Goal: Task Accomplishment & Management: Manage account settings

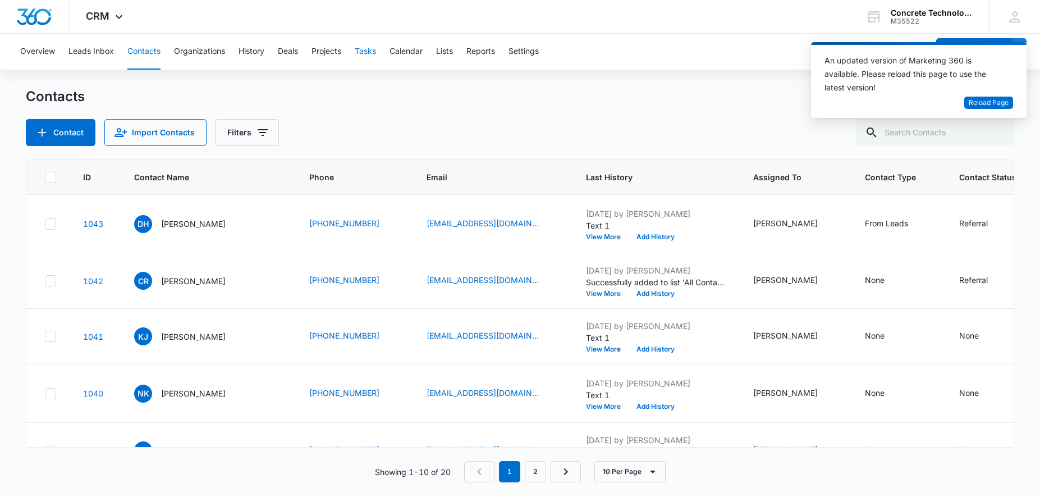
drag, startPoint x: 375, startPoint y: 41, endPoint x: 372, endPoint y: 50, distance: 9.4
click at [375, 42] on button "Tasks" at bounding box center [365, 52] width 21 height 36
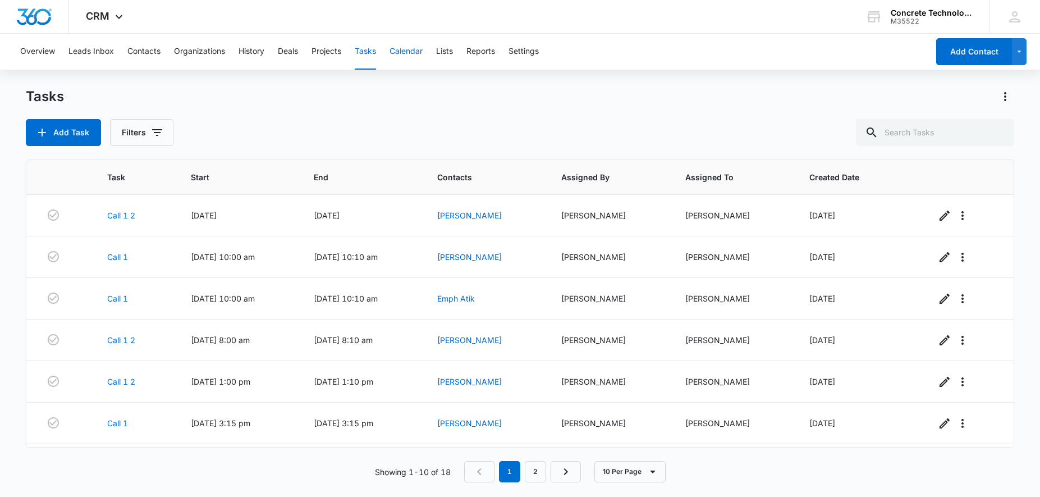
click at [405, 49] on button "Calendar" at bounding box center [405, 52] width 33 height 36
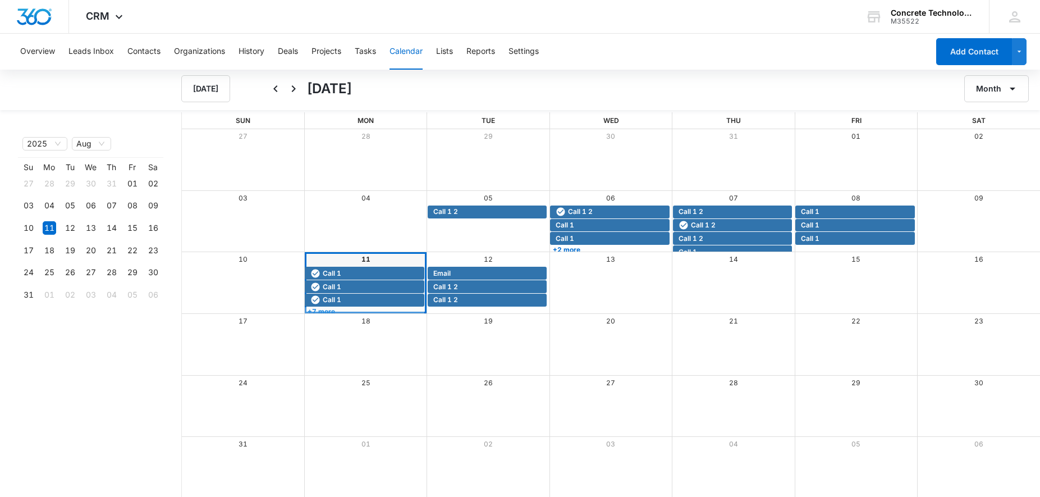
click at [338, 310] on link "+7 more" at bounding box center [364, 311] width 119 height 8
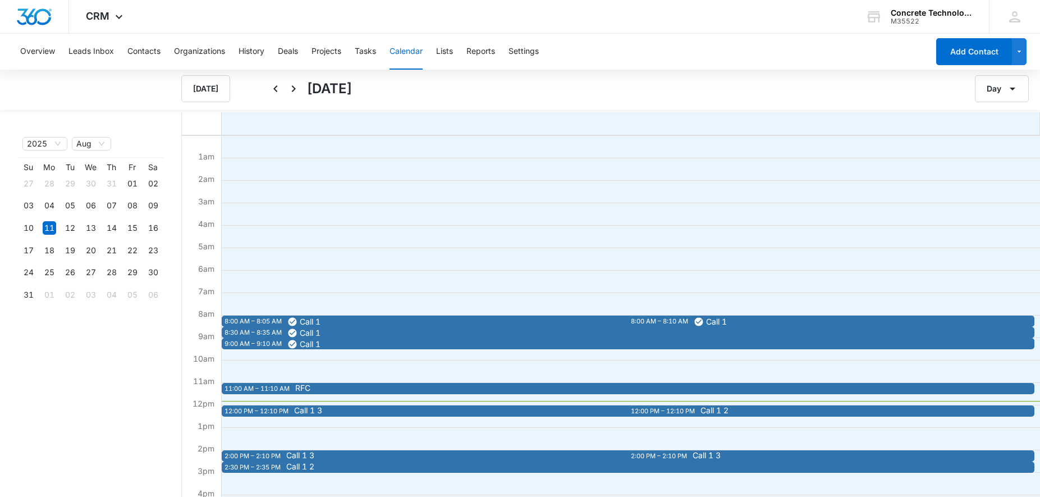
click at [315, 386] on span "RFC" at bounding box center [697, 388] width 804 height 8
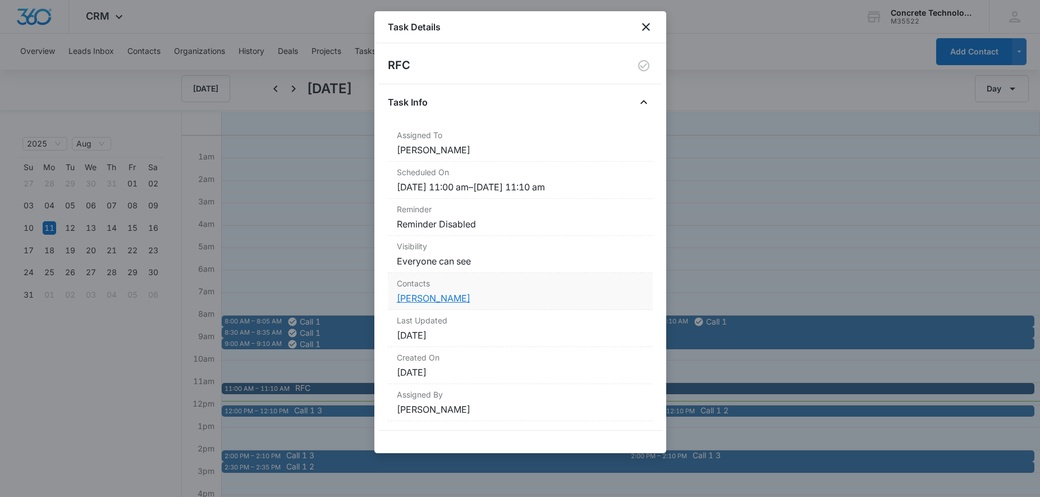
click at [451, 298] on link "[PERSON_NAME]" at bounding box center [434, 297] width 74 height 11
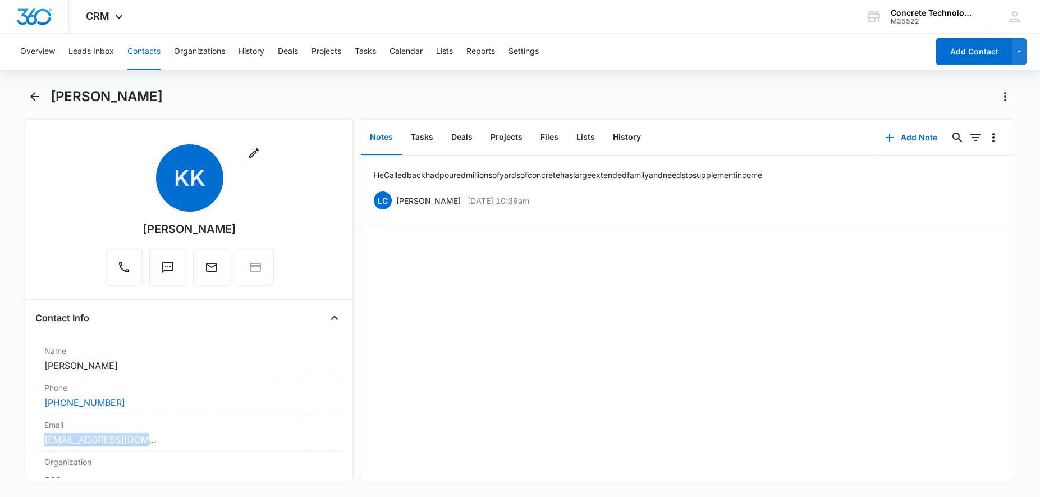
drag, startPoint x: 135, startPoint y: 439, endPoint x: 29, endPoint y: 441, distance: 106.1
click at [29, 441] on div "Remove KK [PERSON_NAME] Contact Info Name Cancel Save Changes [PERSON_NAME] Pho…" at bounding box center [189, 300] width 327 height 362
copy link "[EMAIL_ADDRESS][DOMAIN_NAME]"
click at [618, 136] on button "History" at bounding box center [627, 137] width 46 height 35
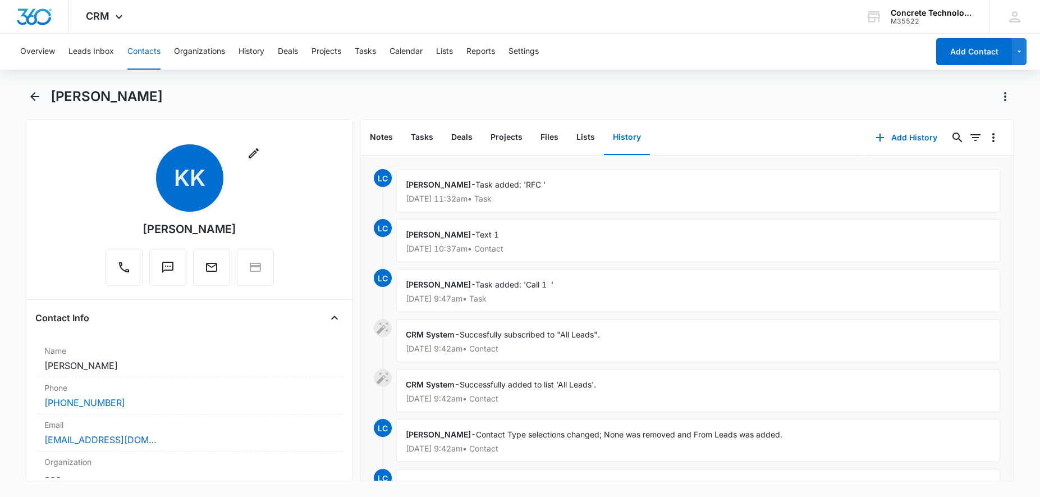
click at [562, 200] on p "[DATE] 11:32am • Task" at bounding box center [698, 199] width 585 height 8
click at [883, 134] on icon "button" at bounding box center [879, 137] width 13 height 13
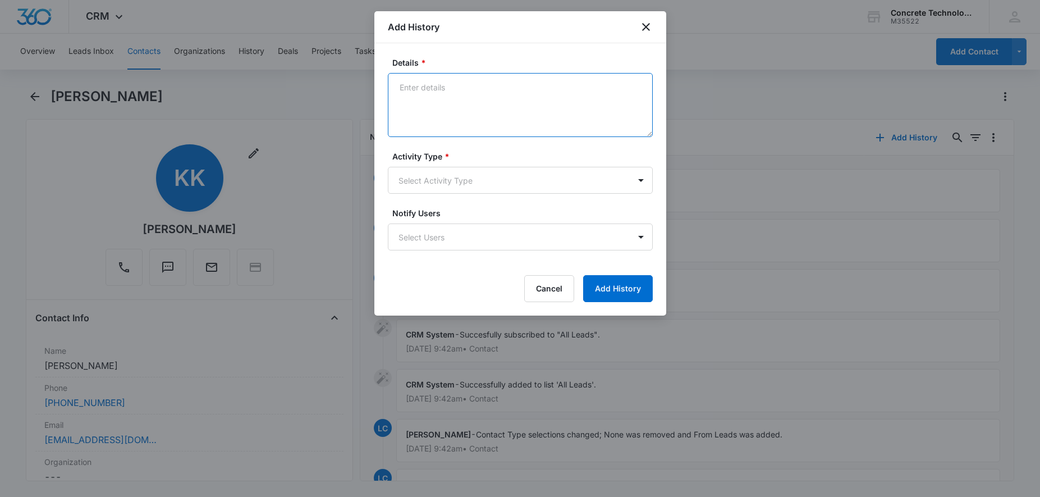
click at [511, 85] on textarea "Details *" at bounding box center [520, 105] width 265 height 64
type textarea "EM Next step"
click at [467, 175] on body "CRM Apps Reputation Websites Forms CRM Email Social Content Ads Intelligence Fi…" at bounding box center [520, 248] width 1040 height 497
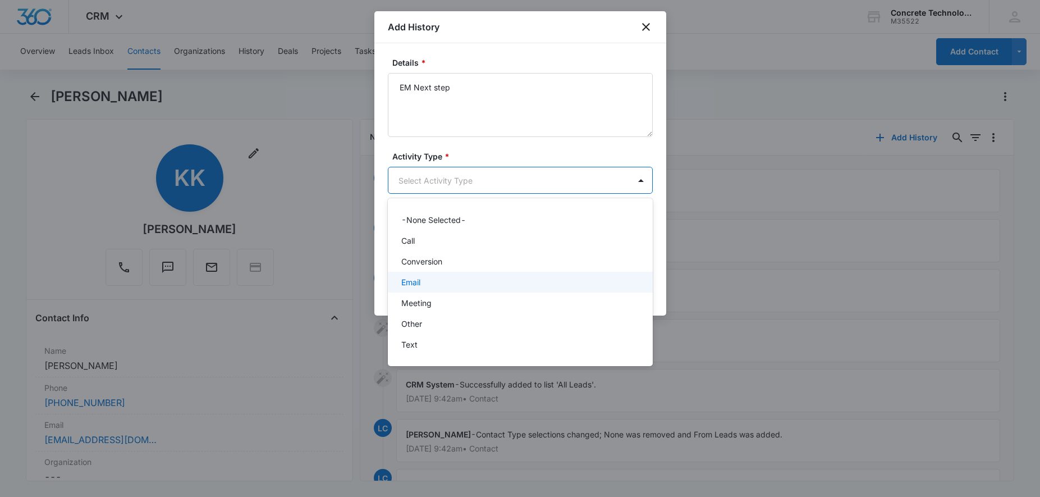
click at [432, 285] on div "Email" at bounding box center [519, 282] width 236 height 12
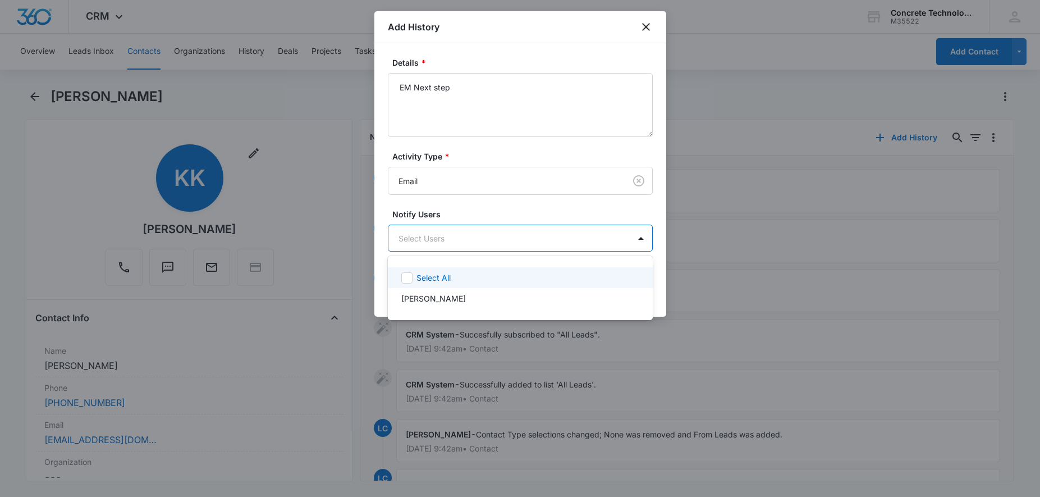
click at [445, 246] on body "CRM Apps Reputation Websites Forms CRM Email Social Content Ads Intelligence Fi…" at bounding box center [520, 248] width 1040 height 497
click at [437, 297] on p "[PERSON_NAME]" at bounding box center [433, 298] width 65 height 12
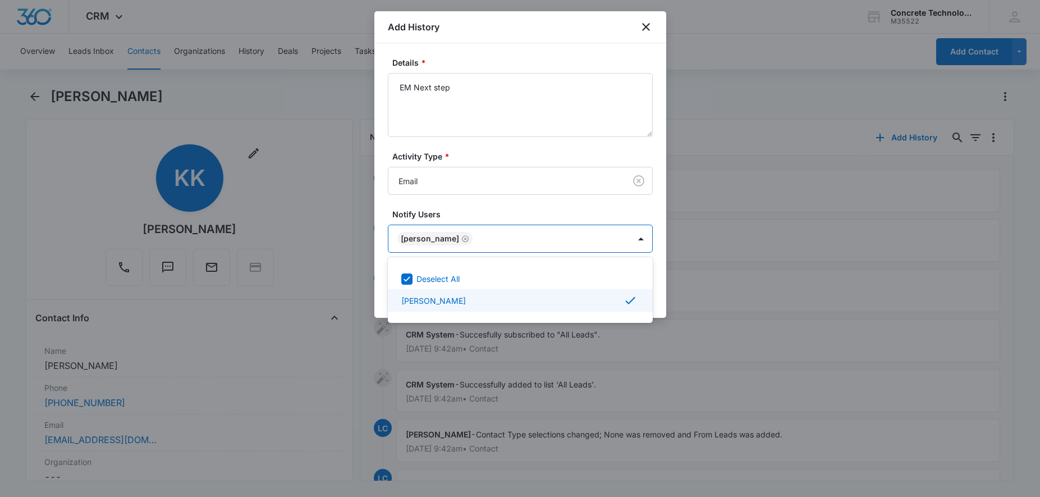
click at [699, 361] on div at bounding box center [520, 248] width 1040 height 497
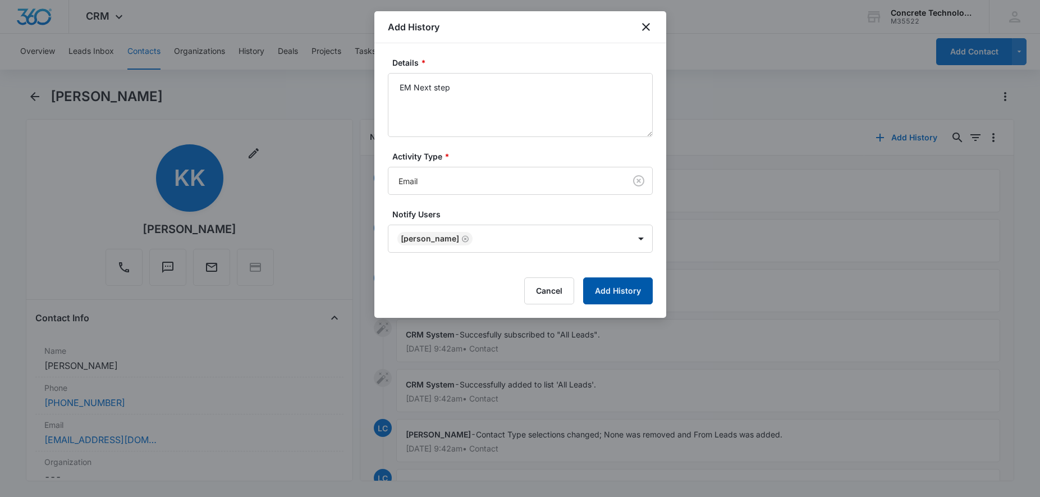
click at [624, 292] on button "Add History" at bounding box center [618, 290] width 70 height 27
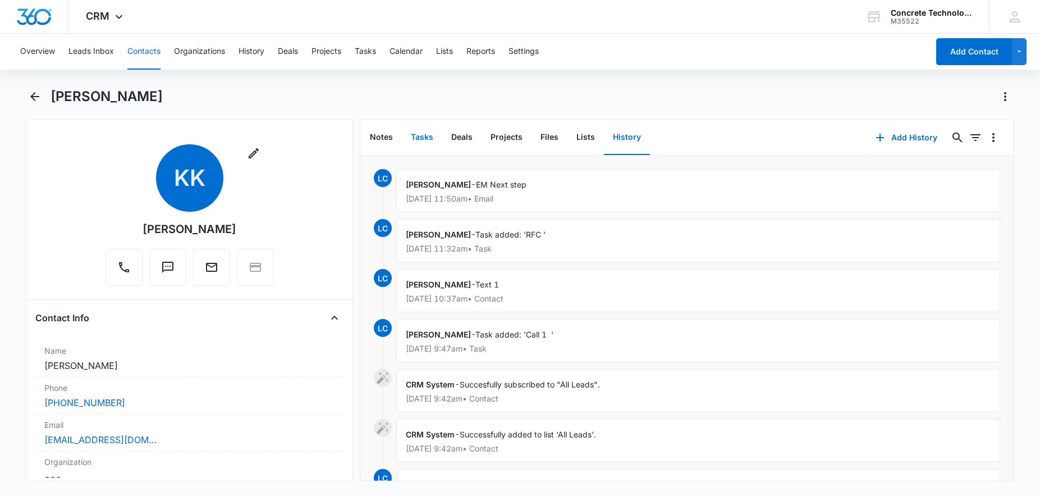
click at [427, 140] on button "Tasks" at bounding box center [422, 137] width 40 height 35
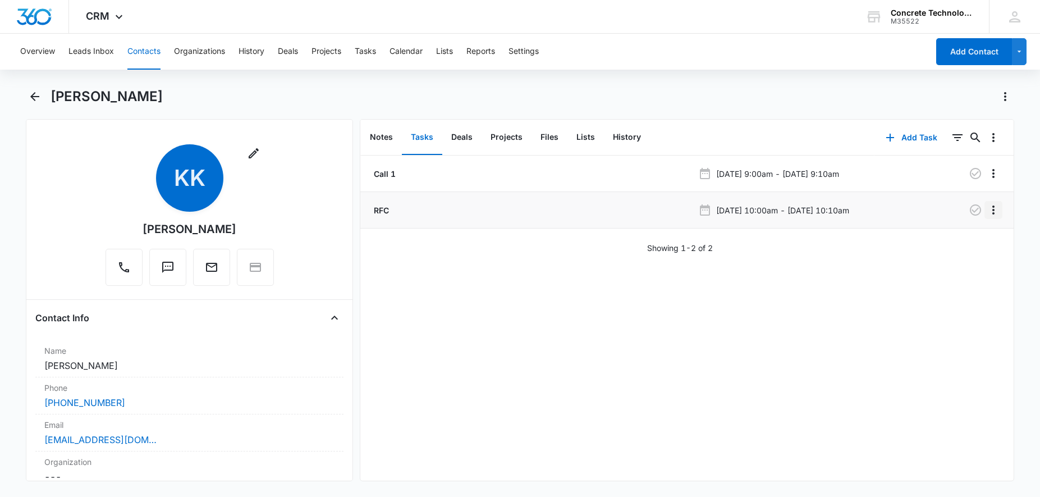
click at [998, 213] on icon "Overflow Menu" at bounding box center [992, 209] width 13 height 13
click at [848, 212] on p "[DATE] 10:00am - [DATE] 10:10am" at bounding box center [782, 210] width 133 height 12
click at [579, 215] on div "RFC" at bounding box center [532, 210] width 322 height 12
click at [972, 173] on icon "button" at bounding box center [975, 173] width 11 height 11
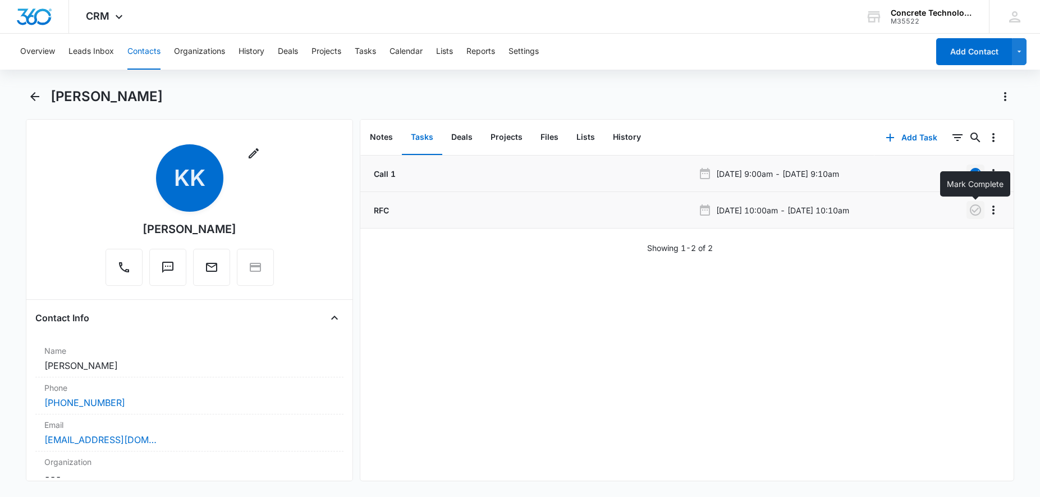
click at [976, 209] on icon "button" at bounding box center [974, 209] width 13 height 13
click at [415, 139] on button "Tasks" at bounding box center [422, 137] width 40 height 35
click at [929, 129] on button "Add Task" at bounding box center [911, 137] width 74 height 27
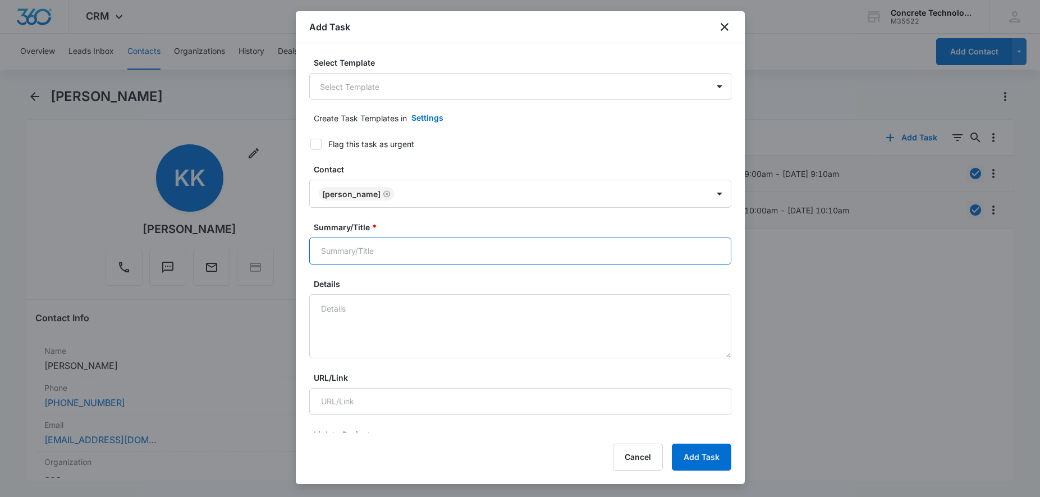
click at [347, 255] on input "Summary/Title *" at bounding box center [520, 250] width 422 height 27
type input "Call 1 3"
click at [363, 253] on input "Call 1 3" at bounding box center [520, 250] width 422 height 27
click at [371, 247] on input "Call 1 3" at bounding box center [520, 250] width 422 height 27
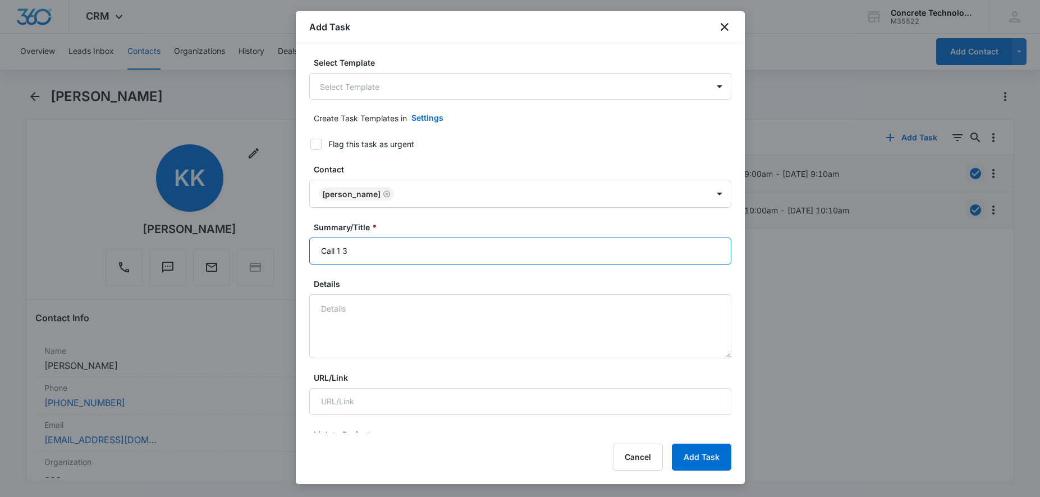
click at [713, 253] on input "Call 1 3" at bounding box center [520, 250] width 422 height 27
drag, startPoint x: 614, startPoint y: 258, endPoint x: 212, endPoint y: 260, distance: 401.8
click at [309, 260] on input "Call 1 3" at bounding box center [520, 250] width 422 height 27
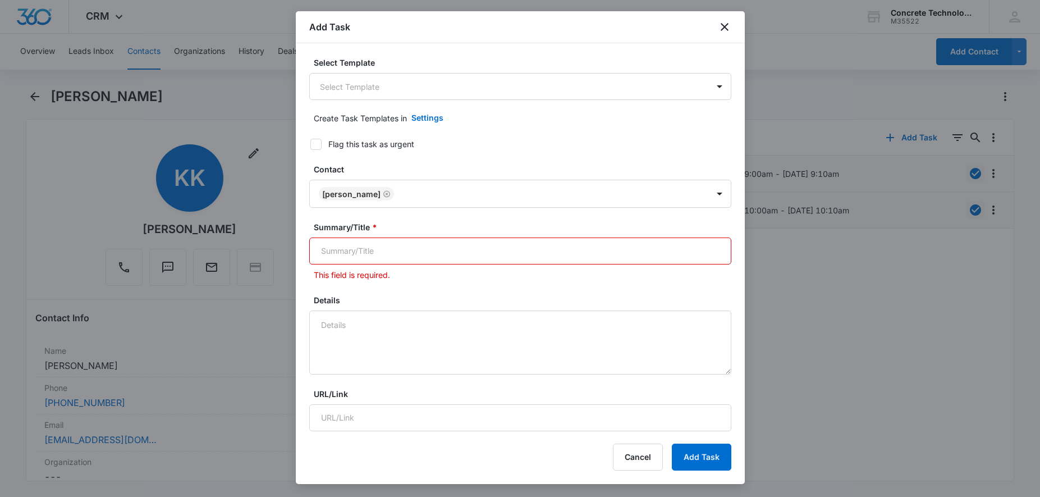
click at [373, 255] on input "Summary/Title *" at bounding box center [520, 250] width 422 height 27
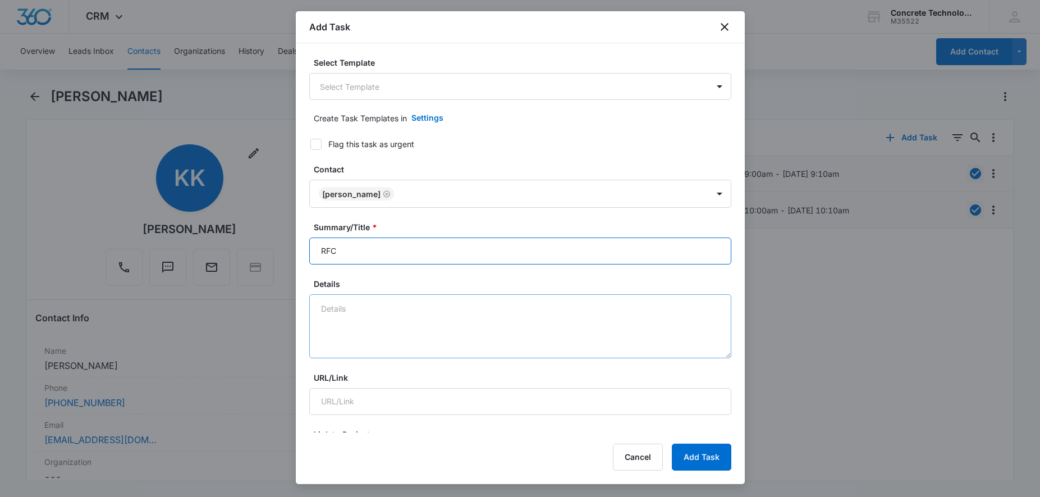
type input "RFC"
click at [361, 313] on textarea "Details" at bounding box center [520, 326] width 422 height 64
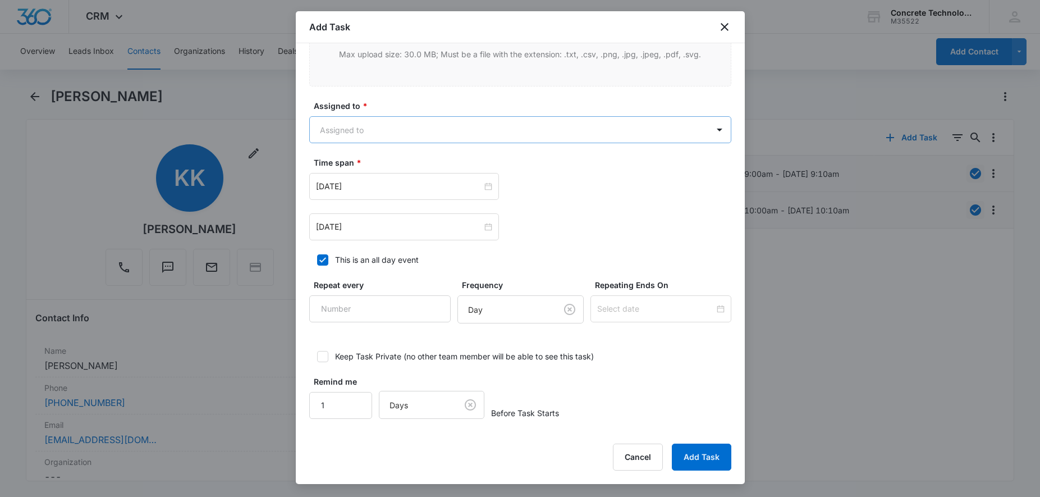
type textarea "Call for RFC?"
click at [507, 134] on body "CRM Apps Reputation Websites Forms CRM Email Social Content Ads Intelligence Fi…" at bounding box center [520, 248] width 1040 height 497
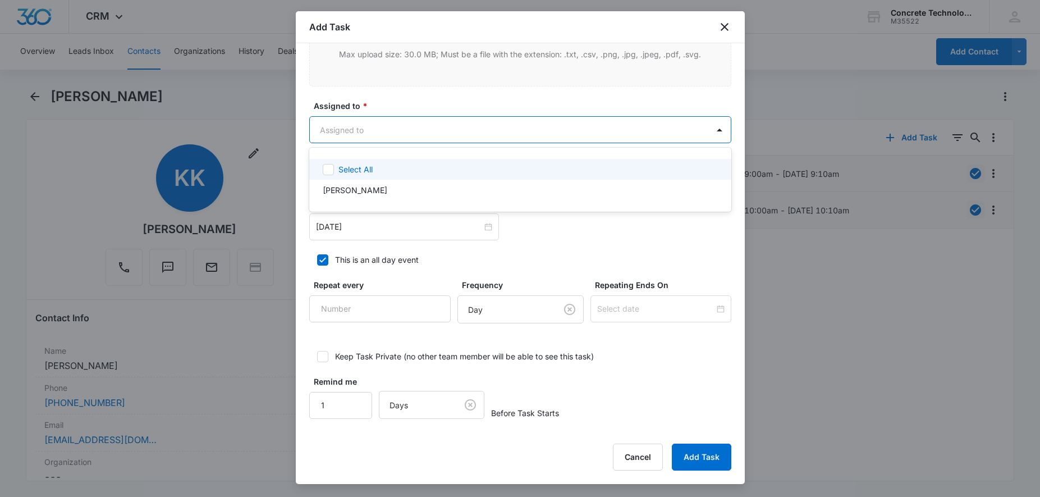
scroll to position [619, 0]
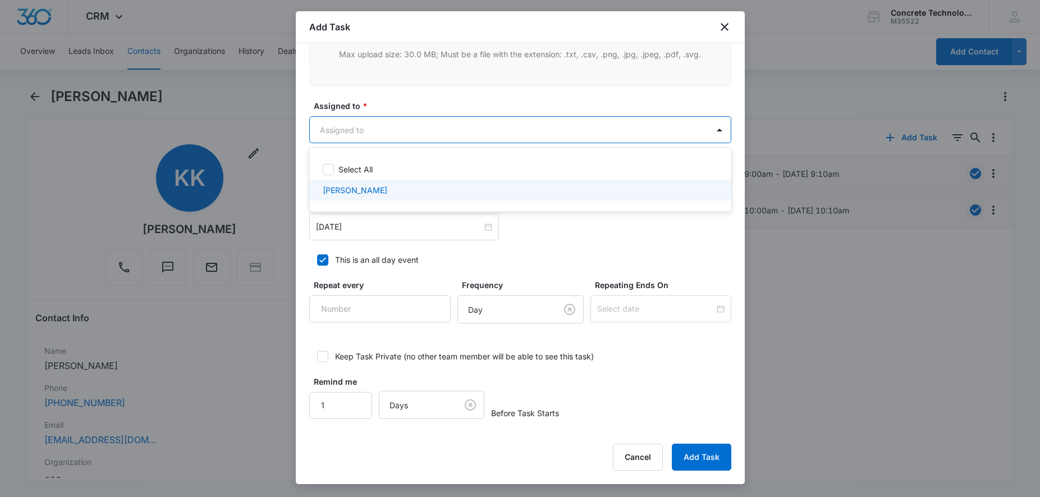
click at [442, 186] on div "[PERSON_NAME]" at bounding box center [519, 190] width 393 height 12
checkbox input "true"
click at [416, 227] on div at bounding box center [520, 248] width 1040 height 497
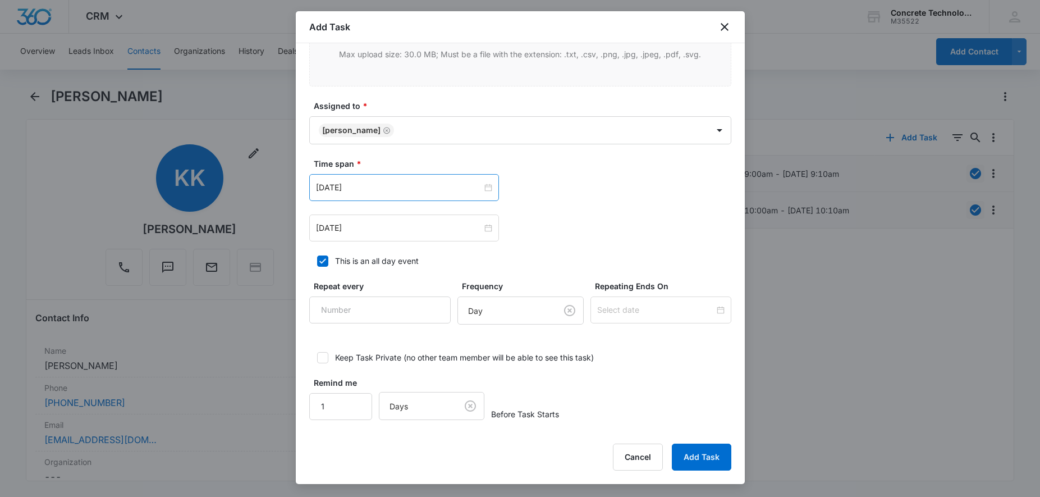
click at [498, 197] on div "[DATE]" at bounding box center [404, 187] width 190 height 27
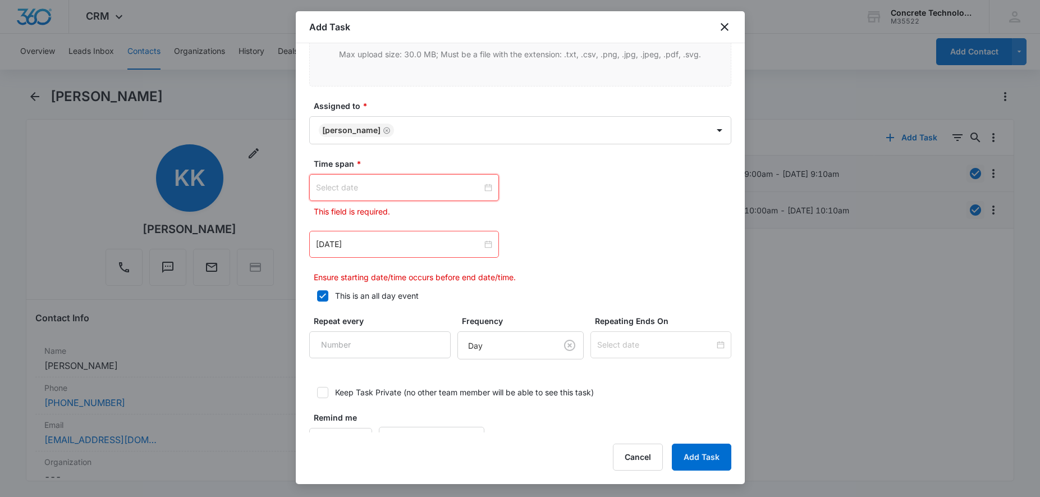
click at [487, 185] on div at bounding box center [404, 187] width 176 height 12
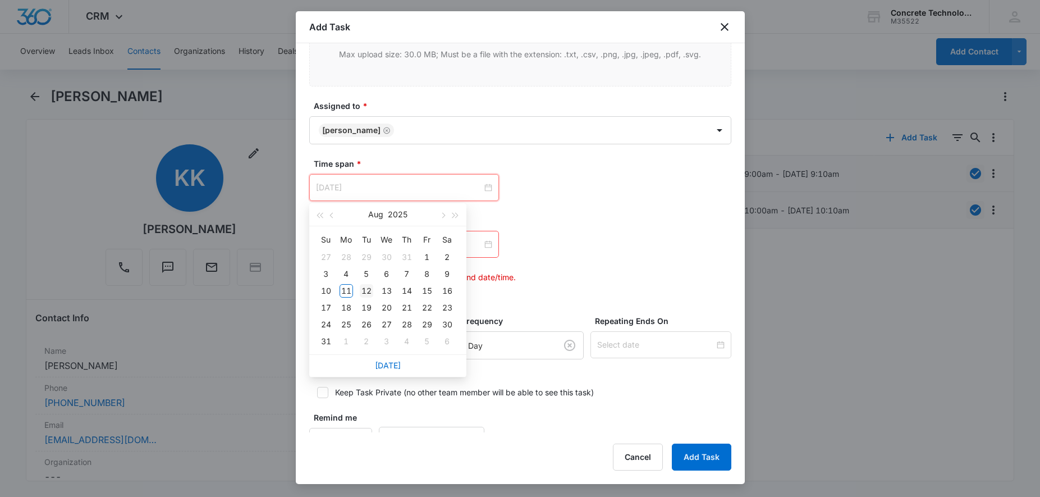
type input "[DATE]"
click at [365, 288] on div "12" at bounding box center [366, 290] width 13 height 13
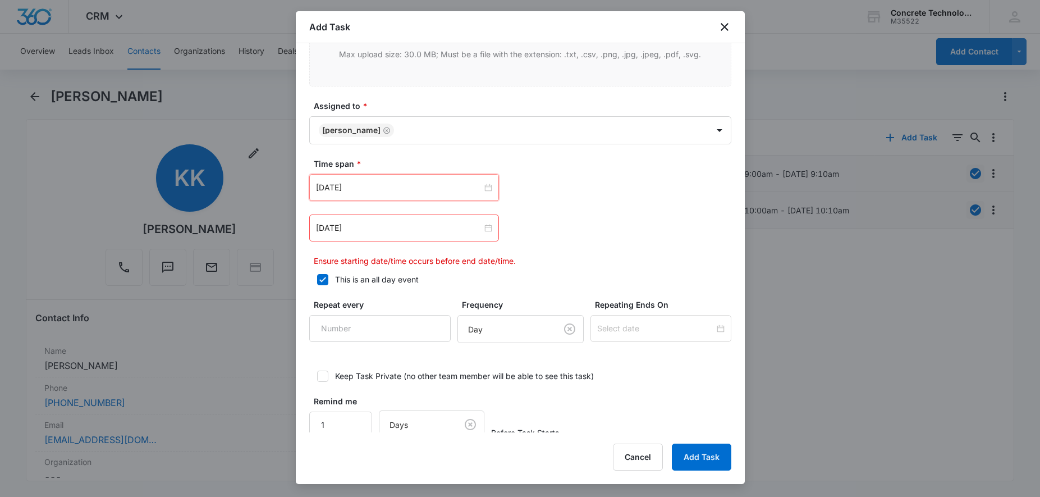
click at [478, 217] on div "[DATE]" at bounding box center [404, 227] width 190 height 27
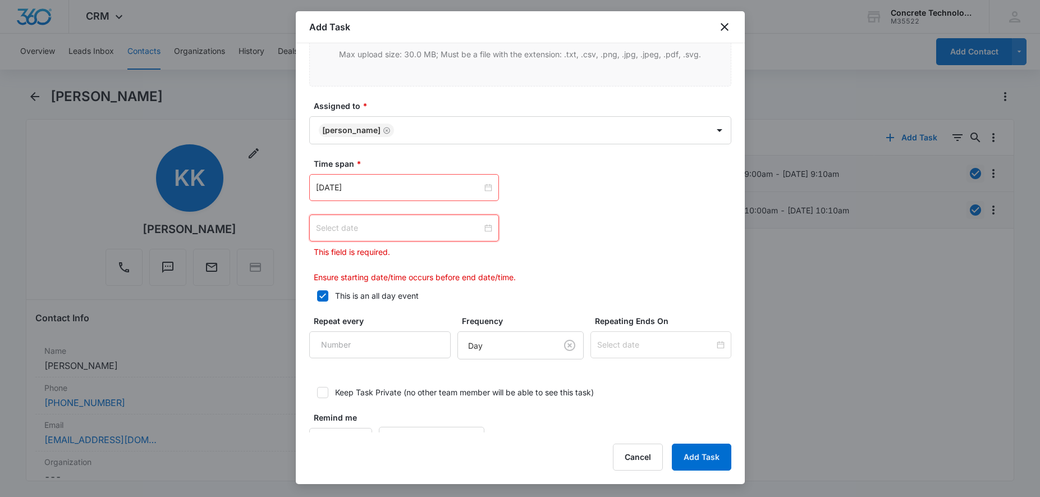
click at [485, 228] on div at bounding box center [404, 228] width 176 height 12
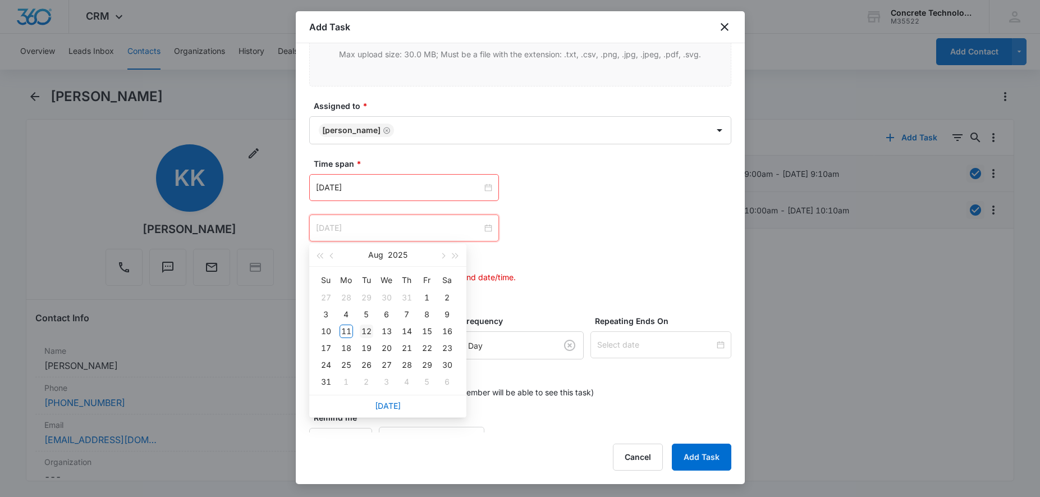
type input "[DATE]"
click at [365, 330] on div "12" at bounding box center [366, 330] width 13 height 13
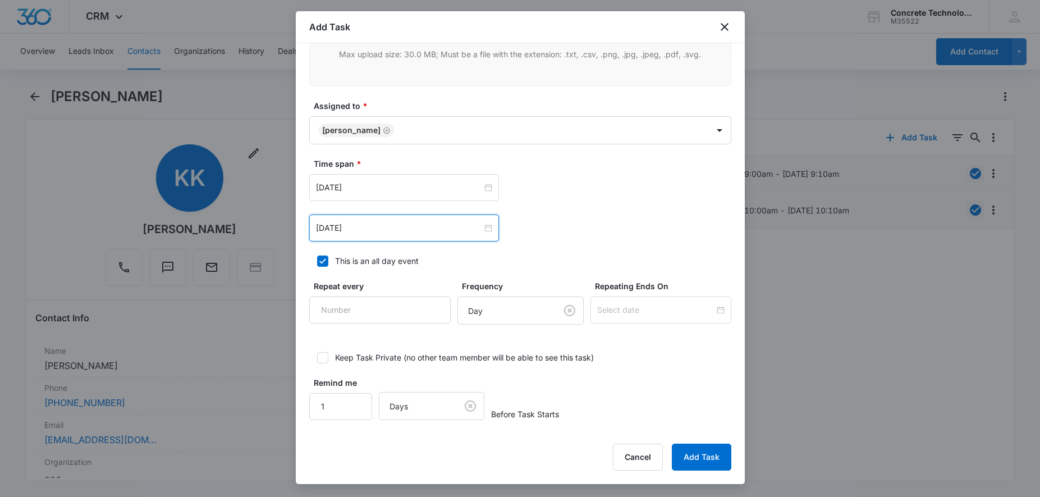
click at [324, 263] on icon at bounding box center [323, 261] width 10 height 10
click at [317, 263] on input "This is an all day event" at bounding box center [313, 261] width 8 height 8
checkbox input "false"
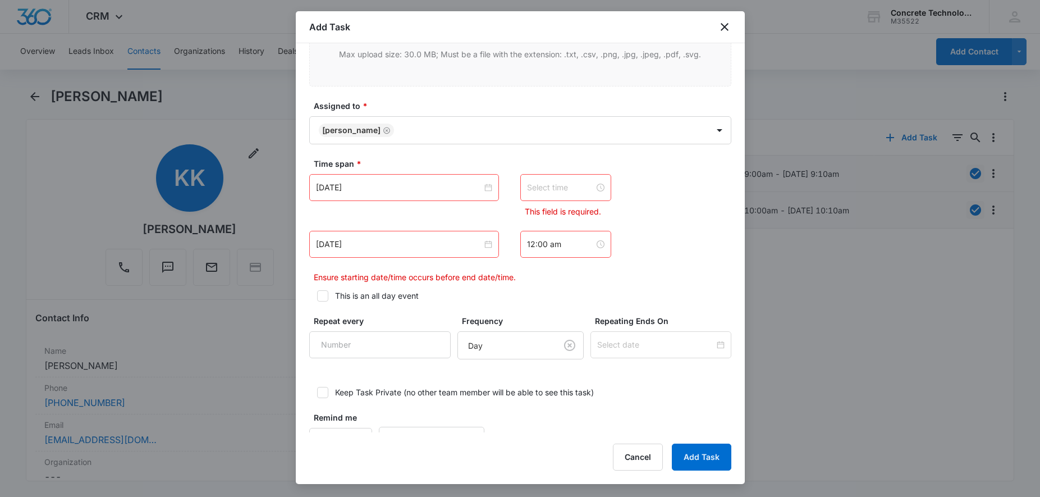
click at [549, 183] on input at bounding box center [560, 187] width 67 height 12
click at [534, 210] on div "12" at bounding box center [535, 213] width 31 height 16
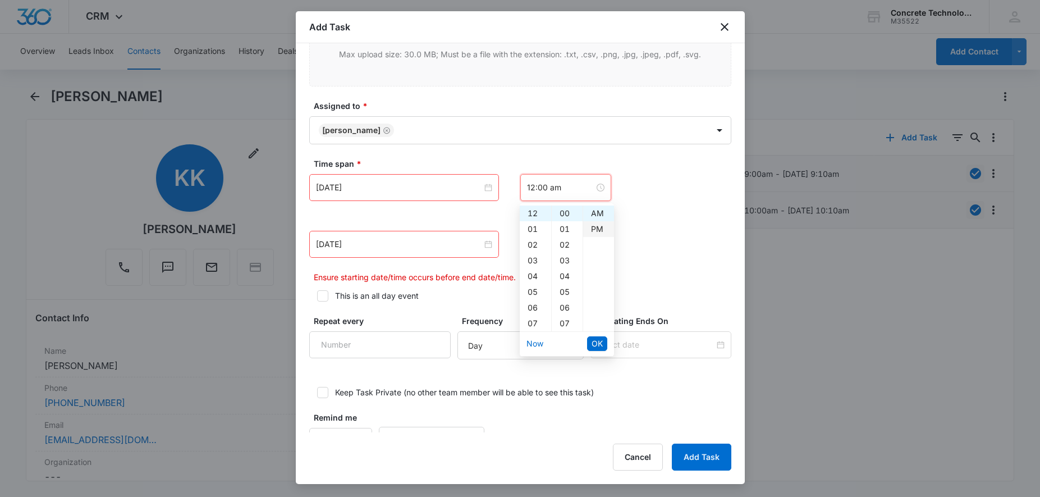
click at [601, 232] on div "PM" at bounding box center [598, 229] width 31 height 16
type input "12:00 pm"
click at [639, 222] on div "[DATE] [DATE] Su Mo Tu We Th Fr Sa 27 28 29 30 31 1 2 3 4 5 6 7 8 9 10 11 12 13…" at bounding box center [520, 228] width 422 height 109
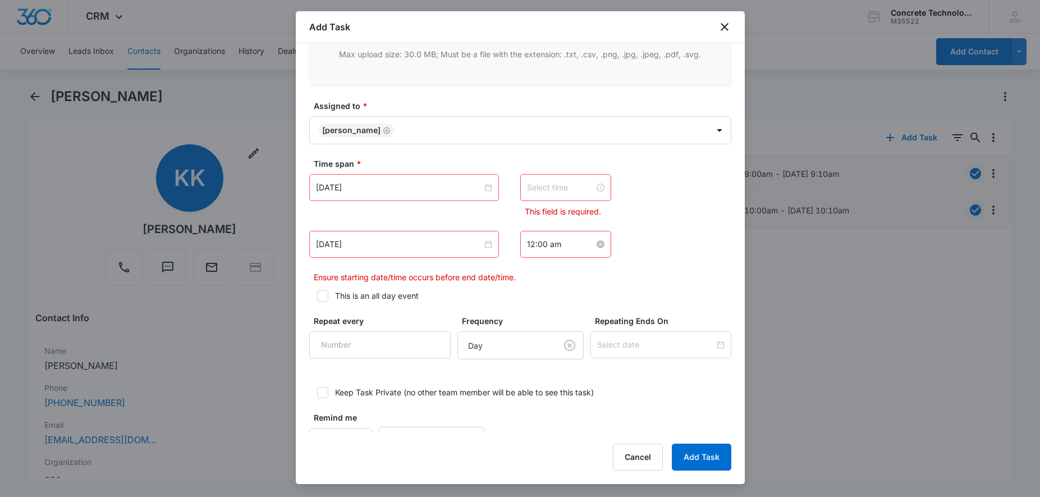
click at [583, 241] on input "12:00 am" at bounding box center [560, 244] width 67 height 12
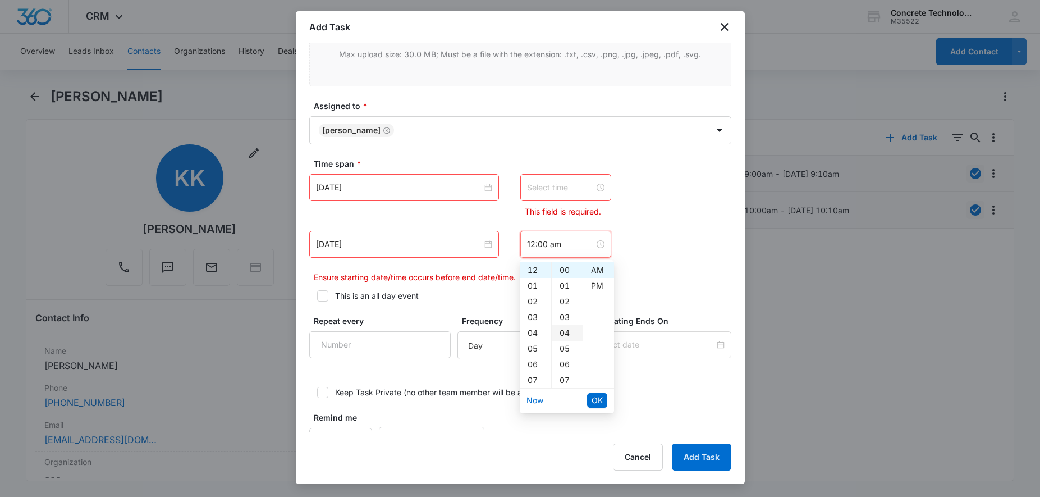
click at [563, 331] on div "04" at bounding box center [567, 333] width 31 height 16
click at [568, 287] on div "05" at bounding box center [567, 286] width 31 height 16
click at [593, 284] on div "PM" at bounding box center [598, 286] width 31 height 16
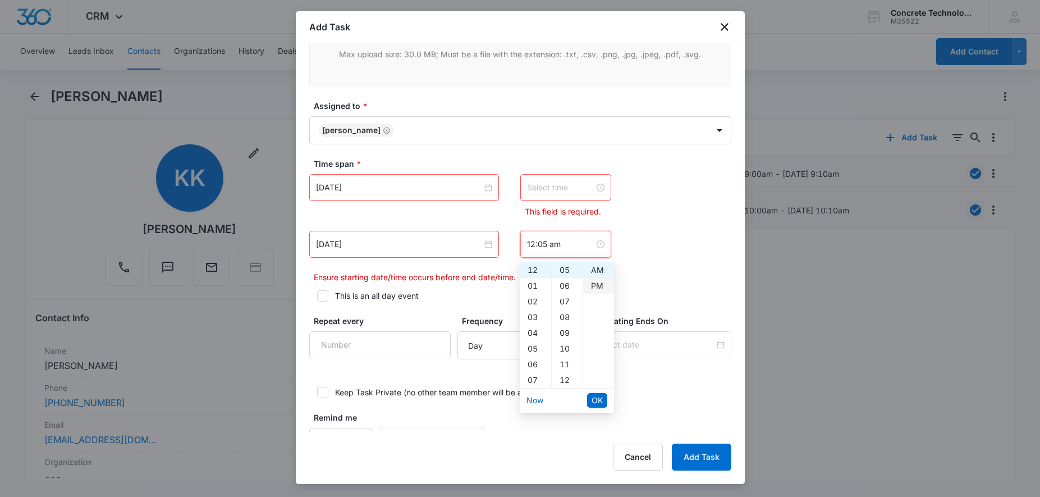
type input "12:05 pm"
click at [602, 400] on span "OK" at bounding box center [596, 400] width 11 height 12
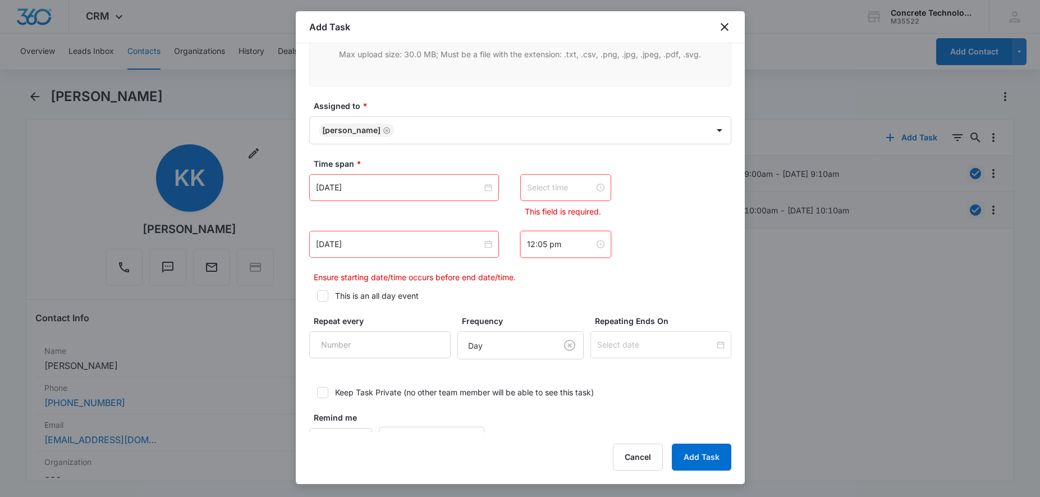
scroll to position [0, 0]
click at [556, 187] on input at bounding box center [560, 187] width 67 height 12
click at [536, 209] on div "12" at bounding box center [535, 213] width 31 height 16
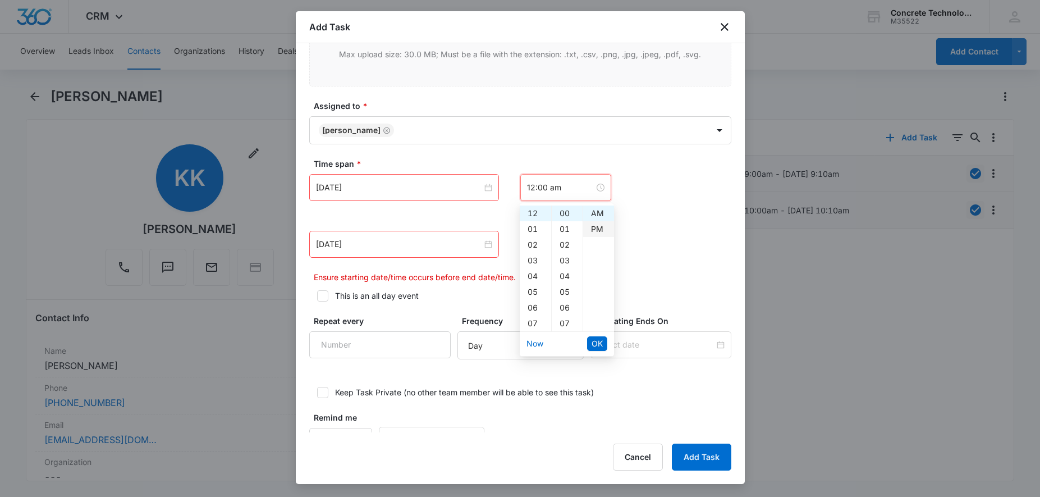
click at [598, 232] on div "PM" at bounding box center [598, 229] width 31 height 16
type input "12:00 pm"
click at [600, 346] on span "OK" at bounding box center [596, 343] width 11 height 12
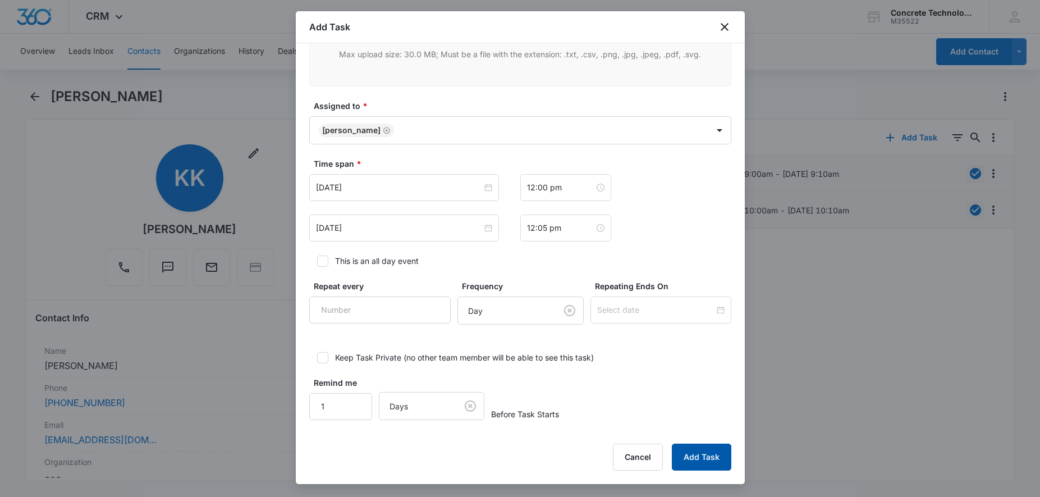
click at [688, 451] on button "Add Task" at bounding box center [701, 456] width 59 height 27
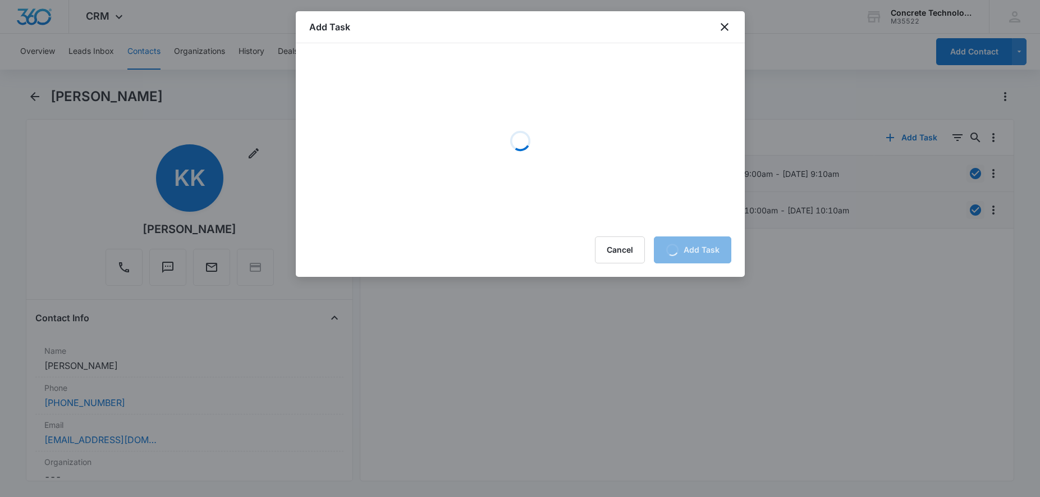
scroll to position [0, 0]
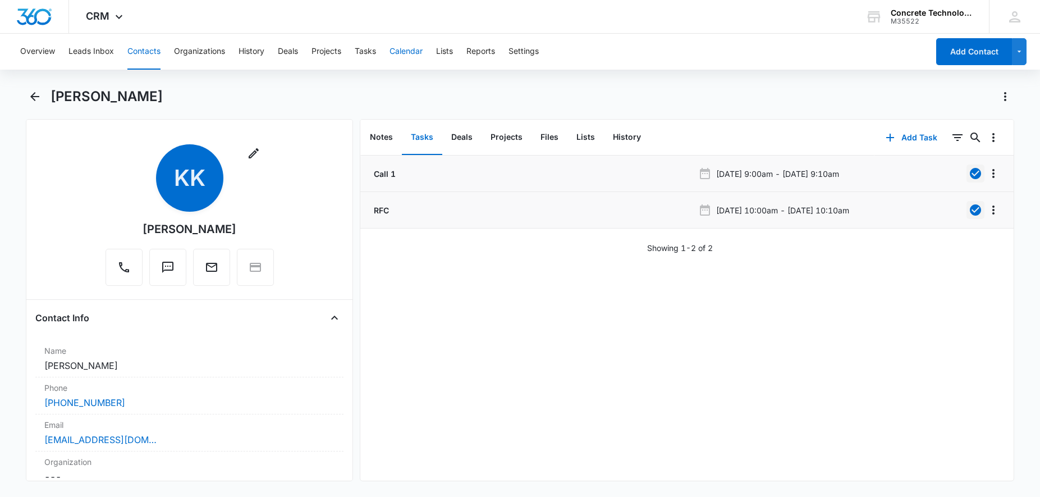
click at [406, 54] on button "Calendar" at bounding box center [405, 52] width 33 height 36
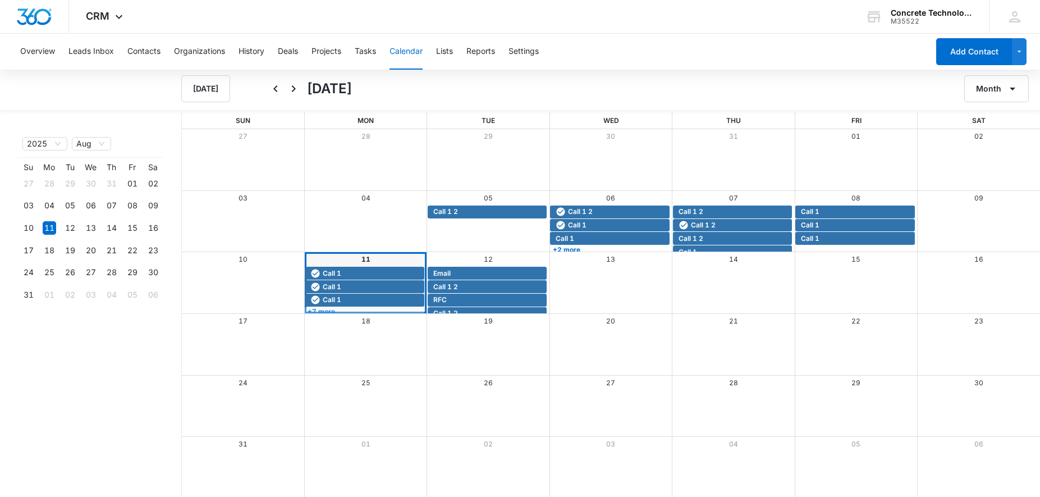
click at [352, 310] on link "+7 more" at bounding box center [364, 311] width 119 height 8
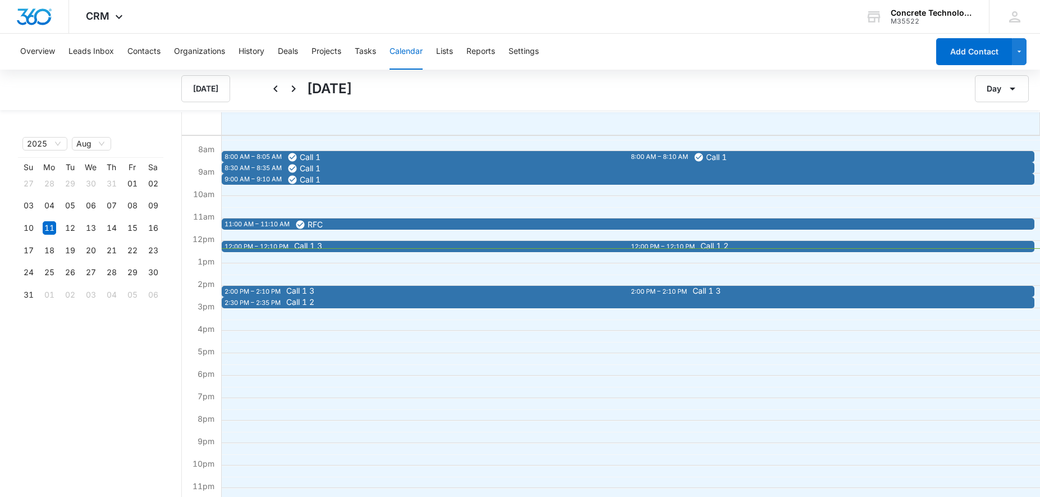
scroll to position [177, 0]
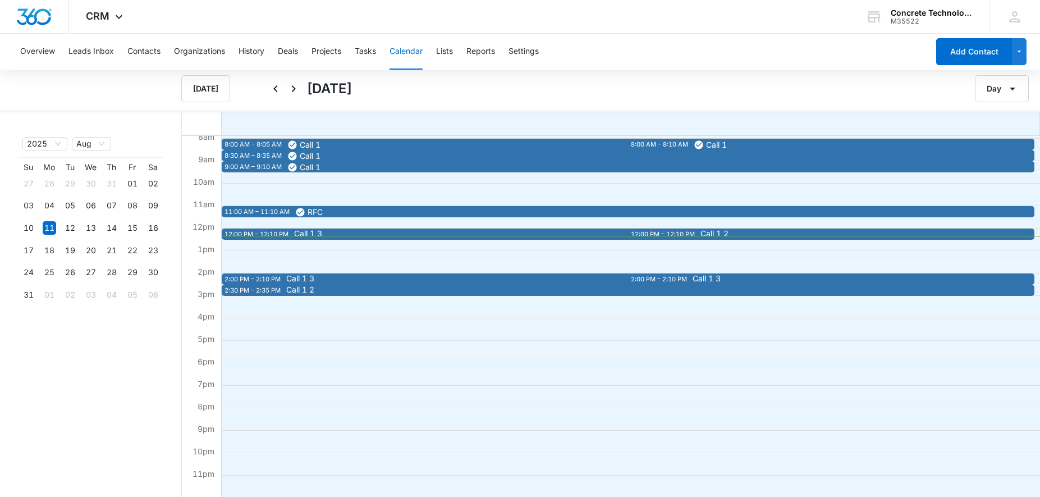
click at [382, 235] on span "Call 1 3" at bounding box center [635, 233] width 682 height 8
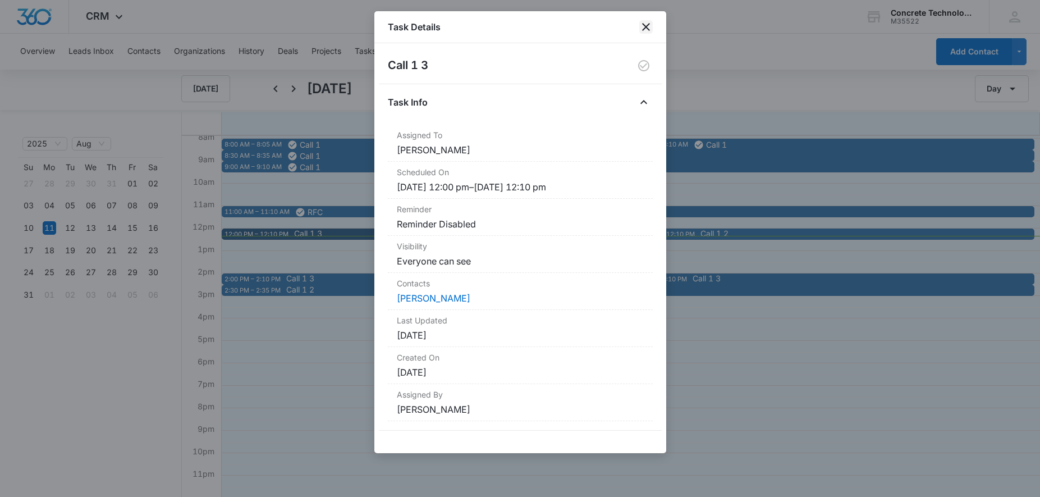
click at [643, 26] on icon "close" at bounding box center [645, 26] width 13 height 13
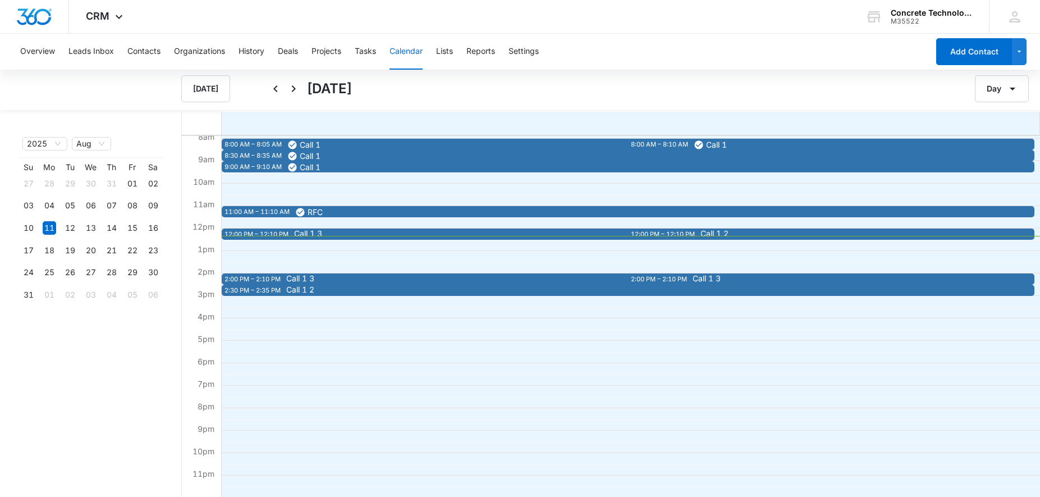
click at [351, 230] on span "Call 1 3" at bounding box center [635, 233] width 682 height 8
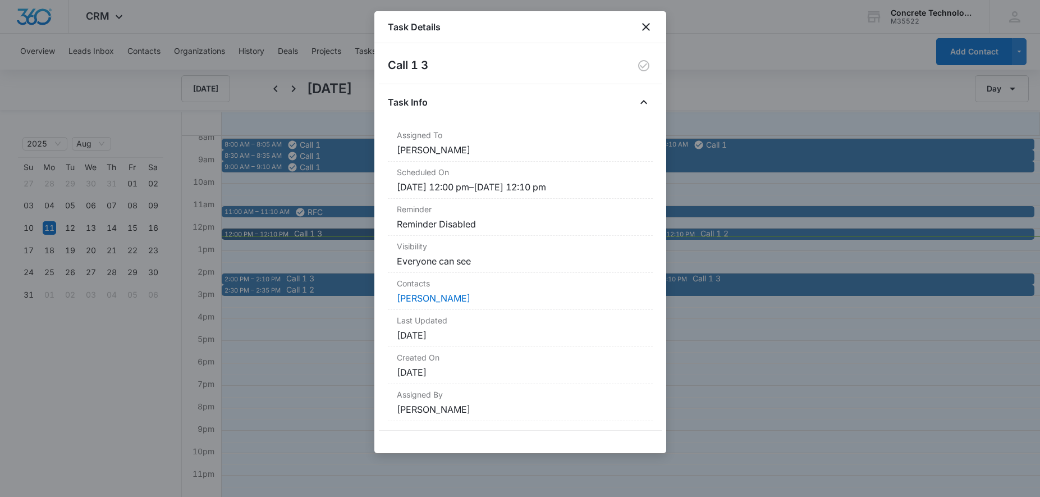
click at [863, 231] on div at bounding box center [520, 248] width 1040 height 497
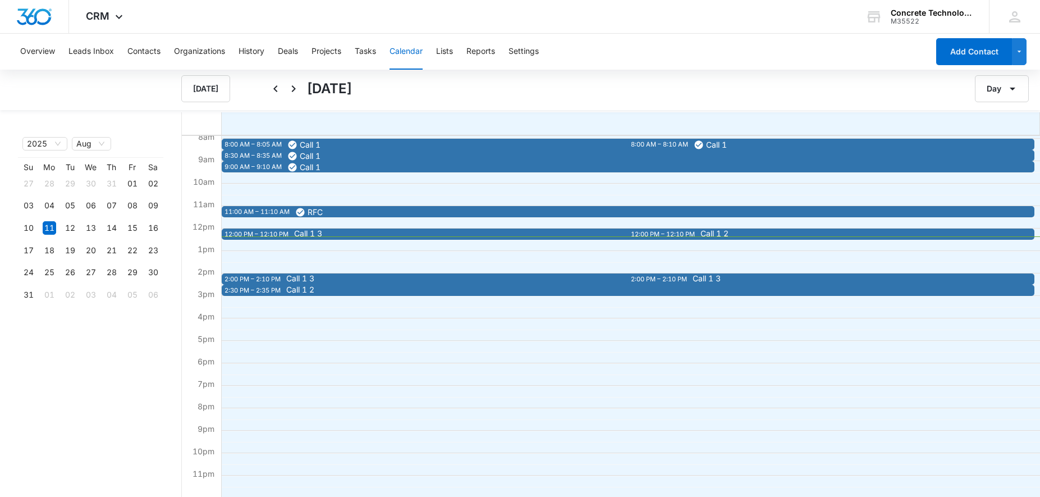
click at [254, 229] on div "12:00 PM – 12:10 PM" at bounding box center [257, 234] width 67 height 10
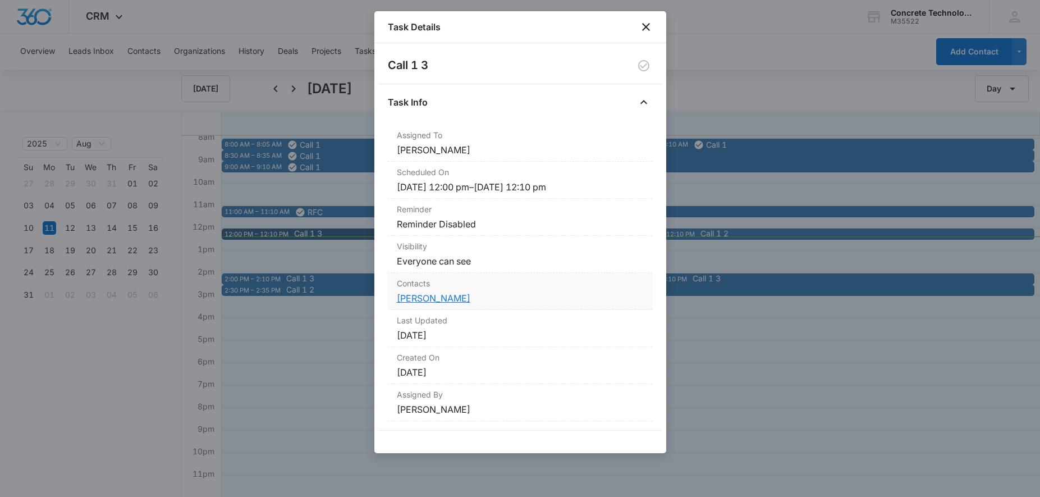
click at [440, 303] on link "[PERSON_NAME]" at bounding box center [434, 297] width 74 height 11
click at [440, 303] on div "Contacts [PERSON_NAME]" at bounding box center [520, 291] width 265 height 37
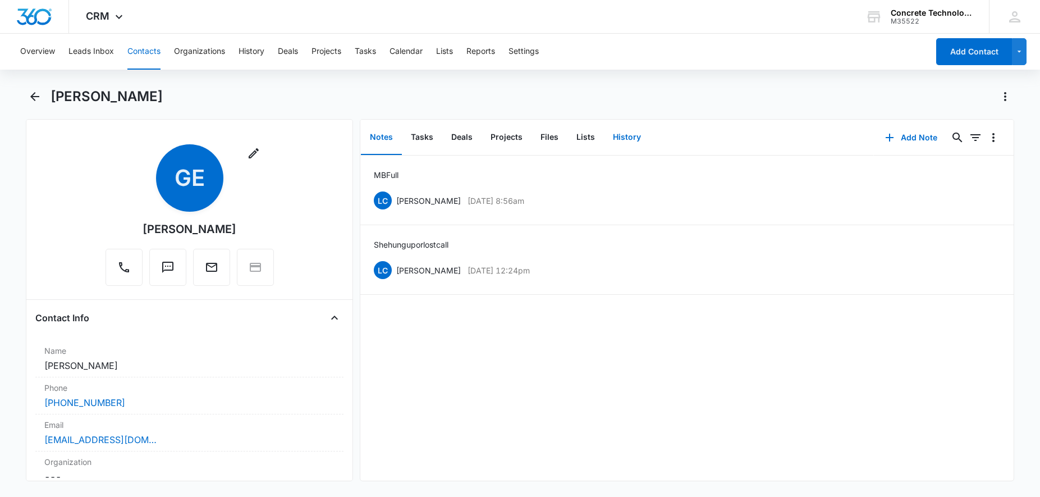
click at [618, 138] on button "History" at bounding box center [627, 137] width 46 height 35
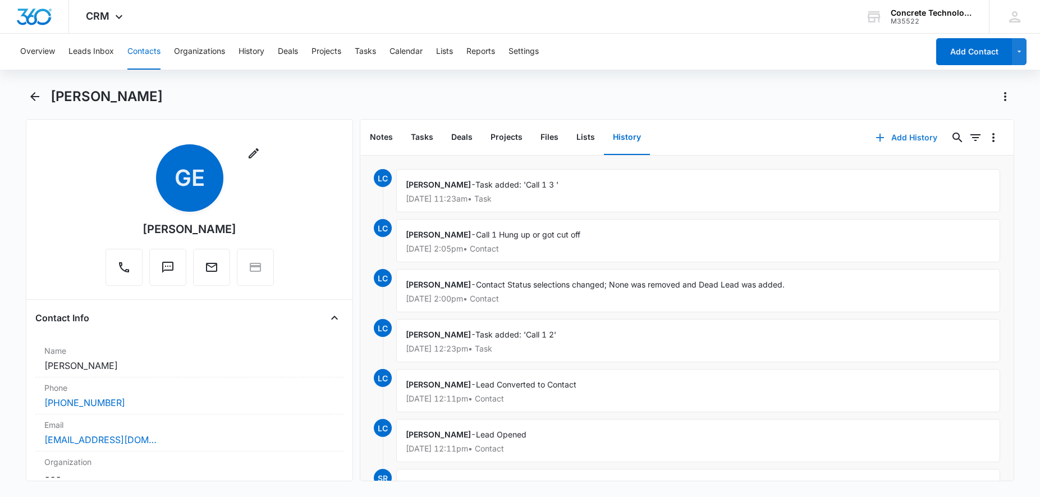
click at [887, 135] on icon "button" at bounding box center [879, 137] width 13 height 13
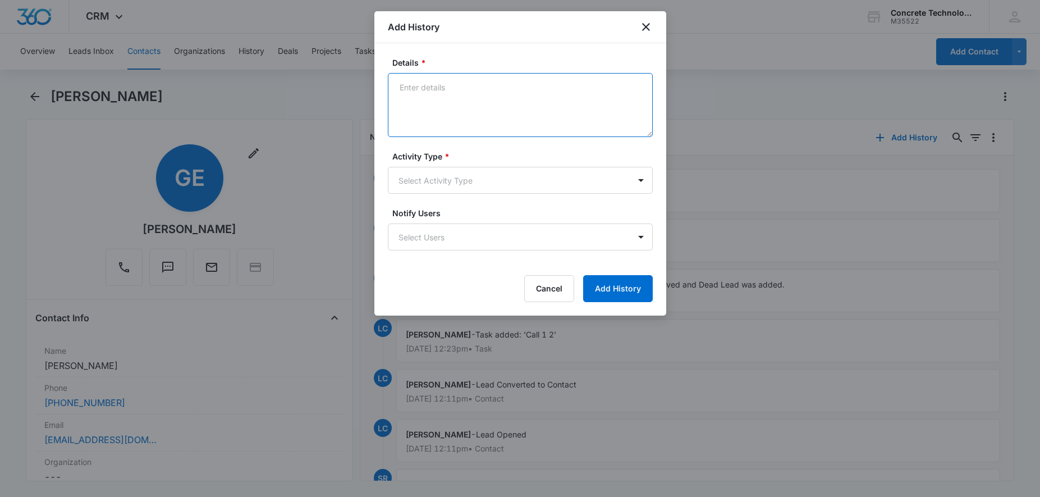
drag, startPoint x: 536, startPoint y: 110, endPoint x: 545, endPoint y: 108, distance: 9.1
click at [536, 110] on textarea "Details *" at bounding box center [520, 105] width 265 height 64
type textarea "Hang up for sure"
click at [475, 175] on body "CRM Apps Reputation Websites Forms CRM Email Social Content Ads Intelligence Fi…" at bounding box center [520, 248] width 1040 height 497
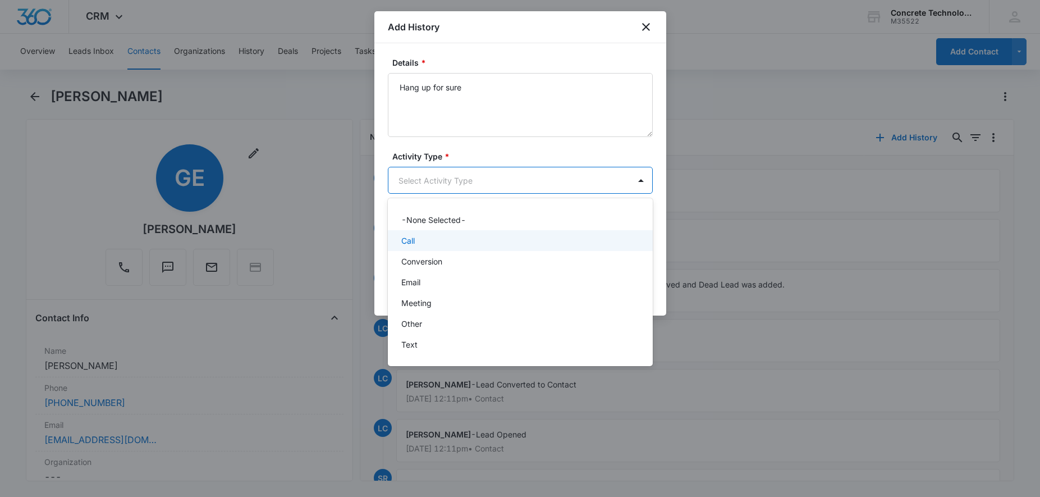
click at [431, 239] on div "Call" at bounding box center [519, 241] width 236 height 12
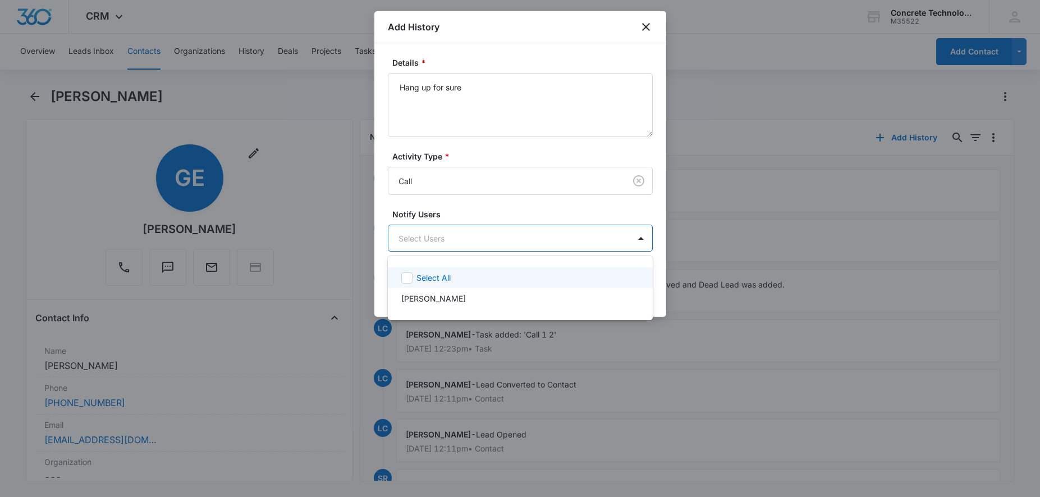
click at [438, 245] on body "CRM Apps Reputation Websites Forms CRM Email Social Content Ads Intelligence Fi…" at bounding box center [520, 248] width 1040 height 497
click at [441, 297] on p "[PERSON_NAME]" at bounding box center [433, 298] width 65 height 12
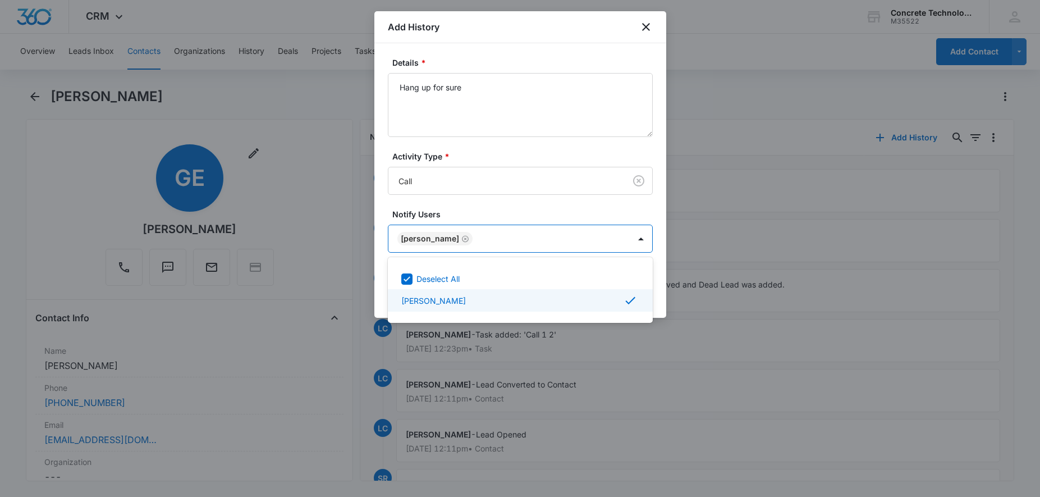
click at [739, 332] on div at bounding box center [520, 248] width 1040 height 497
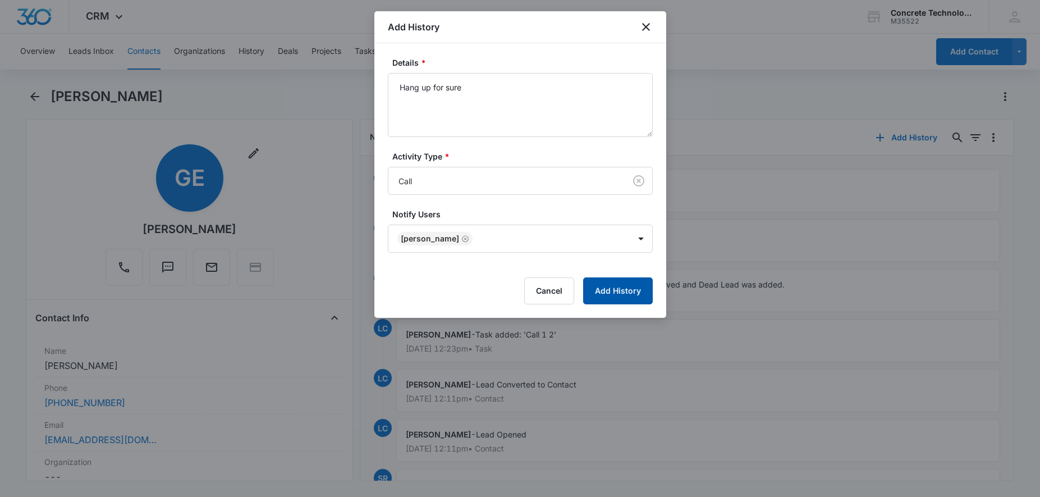
click at [623, 291] on button "Add History" at bounding box center [618, 290] width 70 height 27
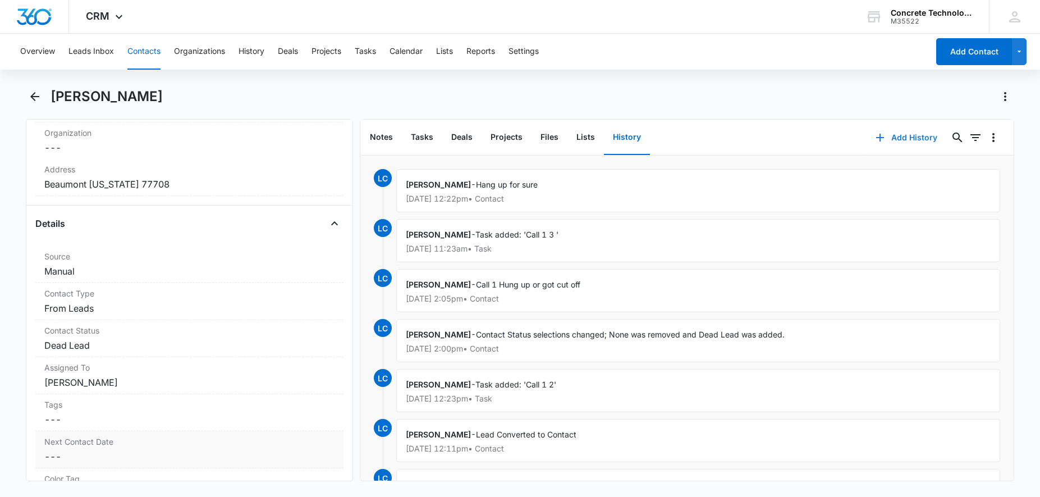
scroll to position [100, 0]
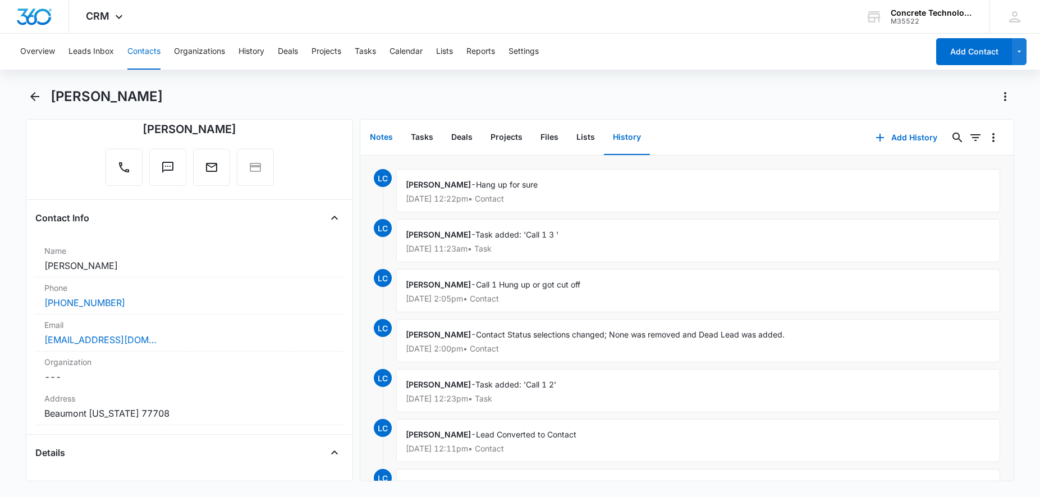
click at [377, 136] on button "Notes" at bounding box center [381, 137] width 41 height 35
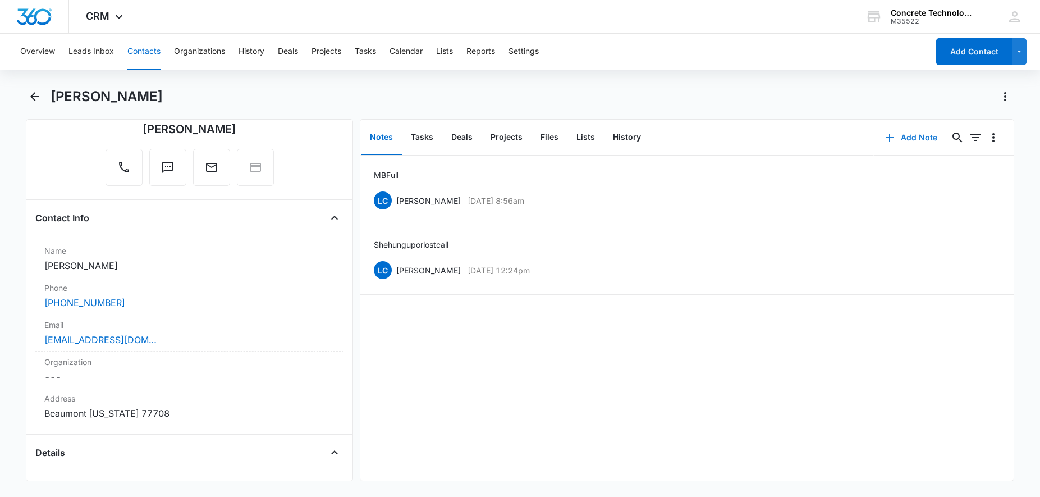
click at [921, 136] on button "Add Note" at bounding box center [911, 137] width 75 height 27
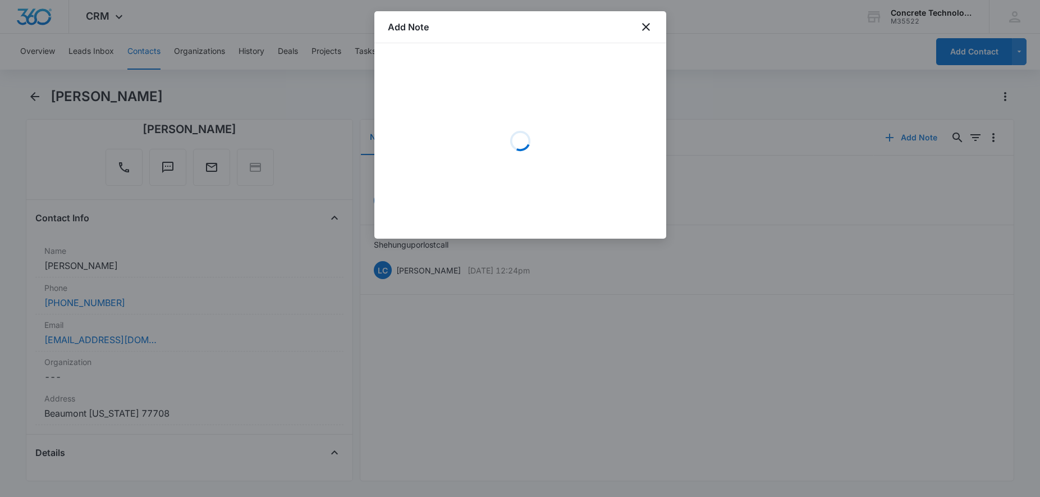
scroll to position [100, 0]
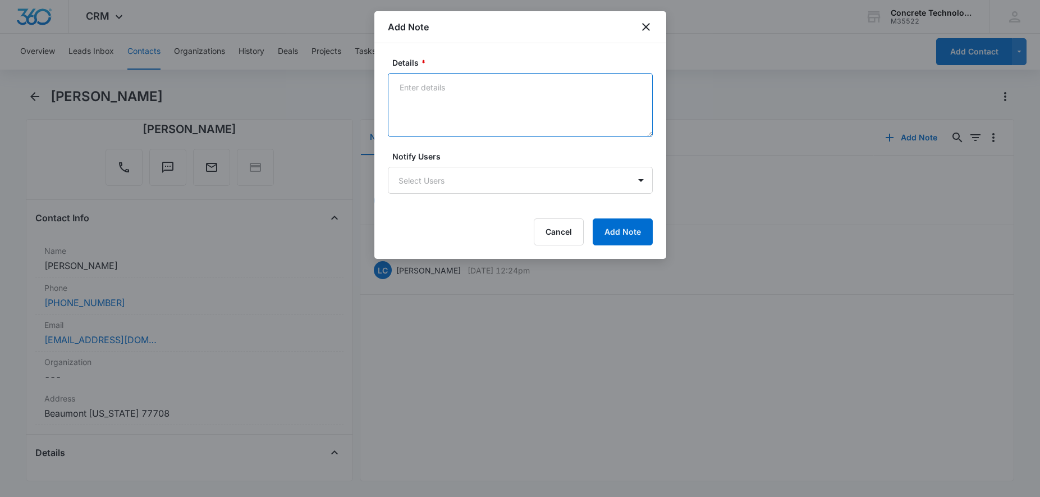
drag, startPoint x: 447, startPoint y: 102, endPoint x: 469, endPoint y: 102, distance: 22.4
click at [448, 102] on textarea "Details *" at bounding box center [520, 105] width 265 height 64
type textarea "Dead"
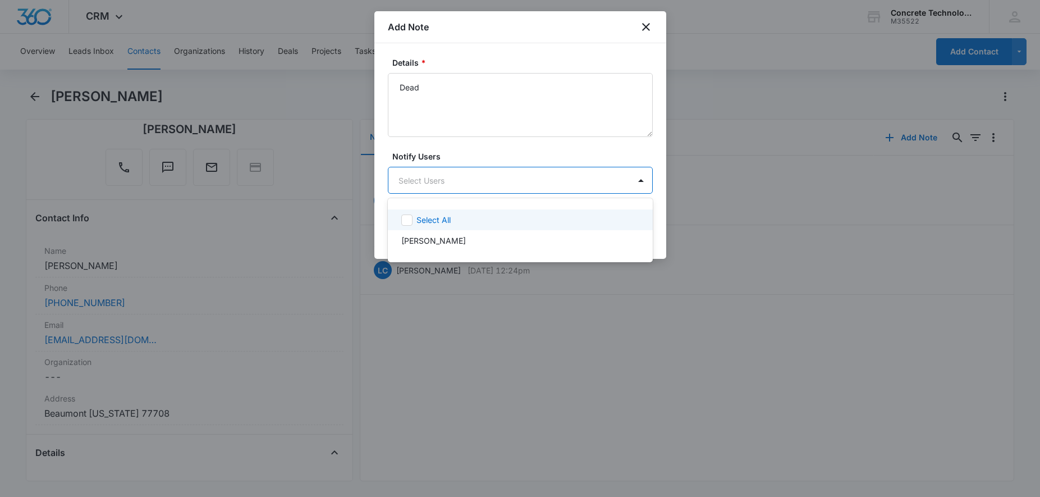
click at [539, 184] on body "CRM Apps Reputation Websites Forms CRM Email Social Content Ads Intelligence Fi…" at bounding box center [520, 248] width 1040 height 497
click at [467, 245] on div "[PERSON_NAME]" at bounding box center [519, 241] width 236 height 12
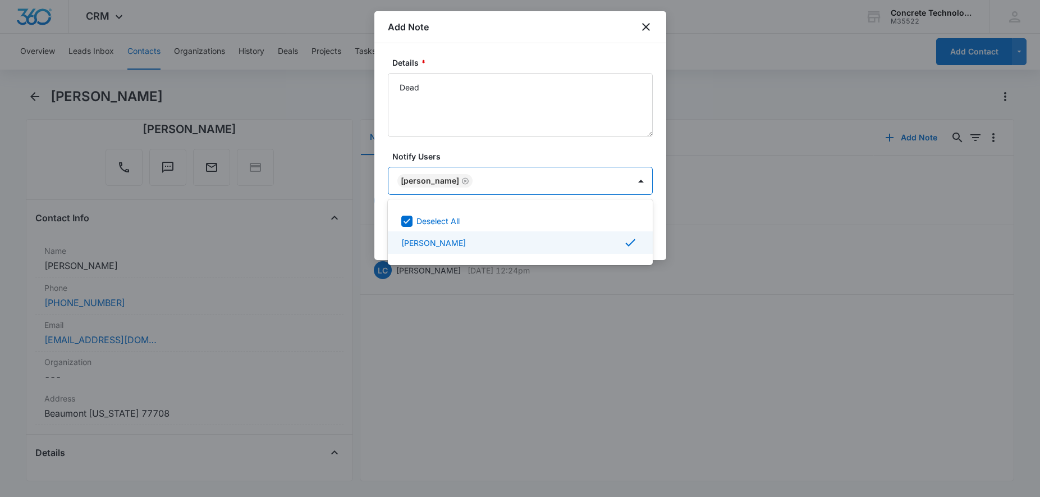
drag, startPoint x: 783, startPoint y: 297, endPoint x: 761, endPoint y: 288, distance: 23.7
click at [782, 296] on div at bounding box center [520, 248] width 1040 height 497
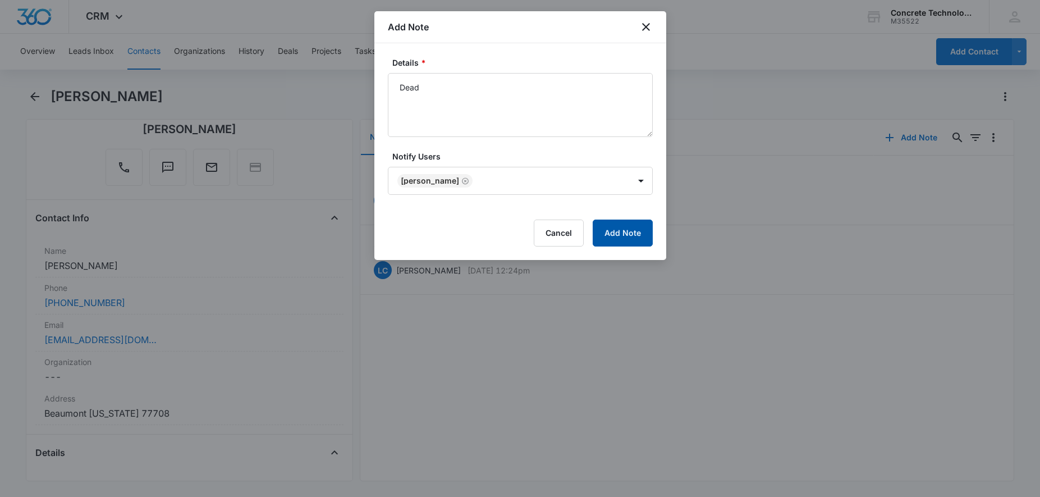
click at [631, 235] on button "Add Note" at bounding box center [623, 232] width 60 height 27
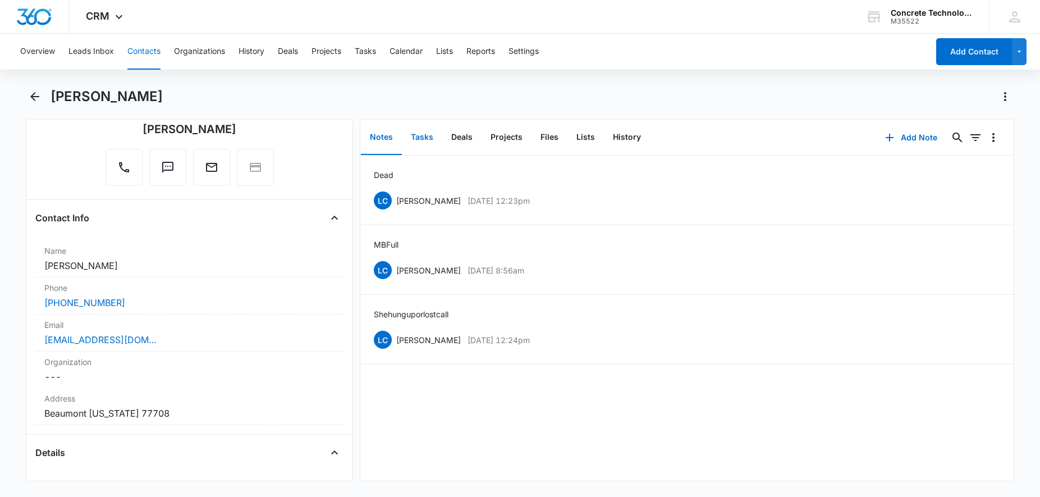
click at [428, 137] on button "Tasks" at bounding box center [422, 137] width 40 height 35
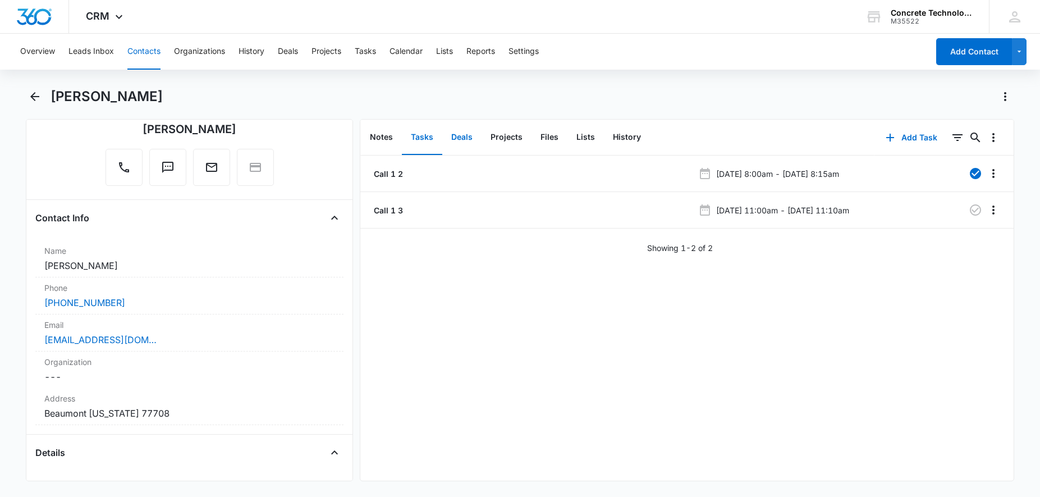
click at [448, 137] on button "Deals" at bounding box center [461, 137] width 39 height 35
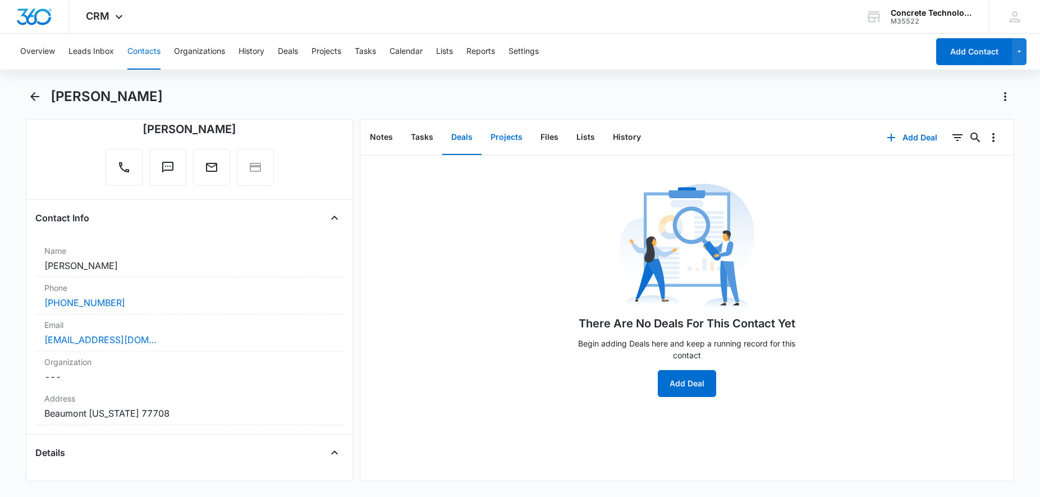
click at [488, 136] on button "Projects" at bounding box center [506, 137] width 50 height 35
click at [536, 135] on button "Files" at bounding box center [549, 137] width 36 height 35
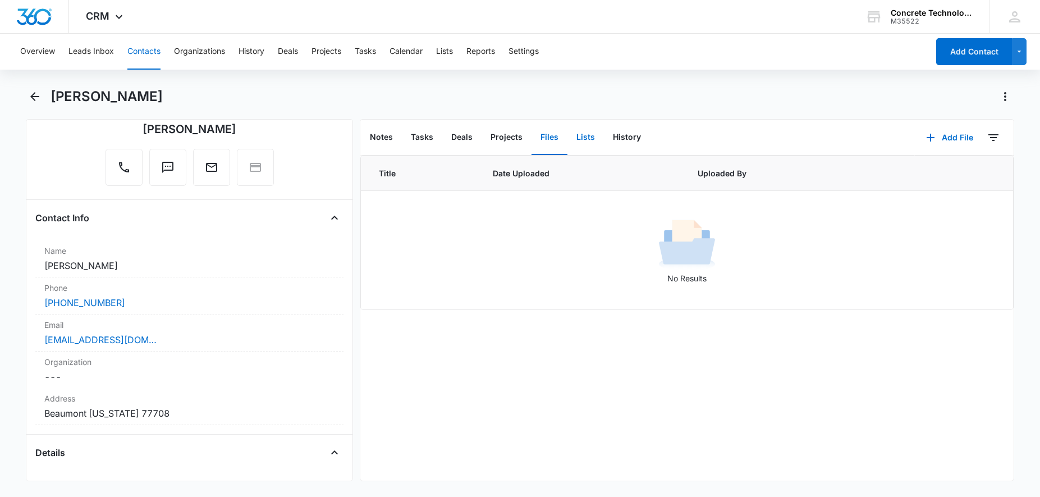
click at [584, 140] on button "Lists" at bounding box center [585, 137] width 36 height 35
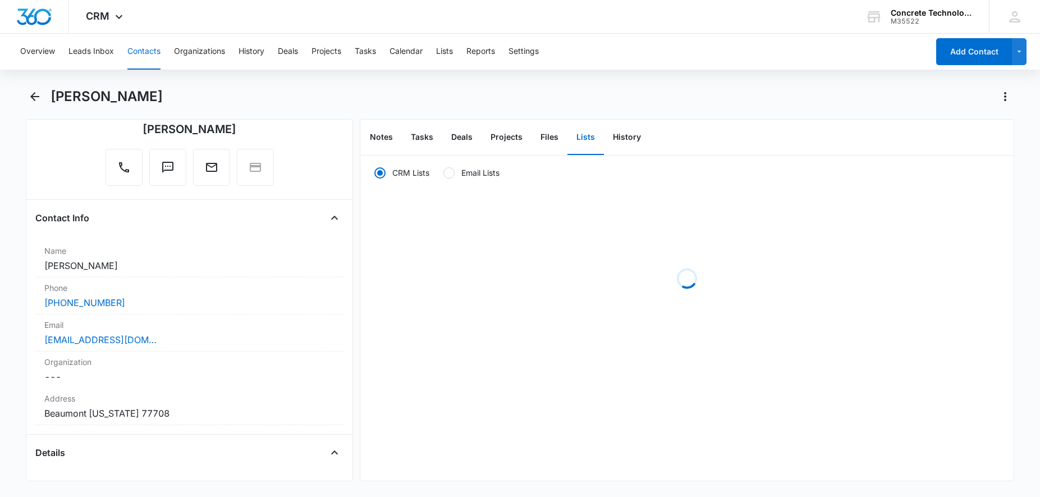
radio input "true"
click at [636, 137] on button "History" at bounding box center [627, 137] width 46 height 35
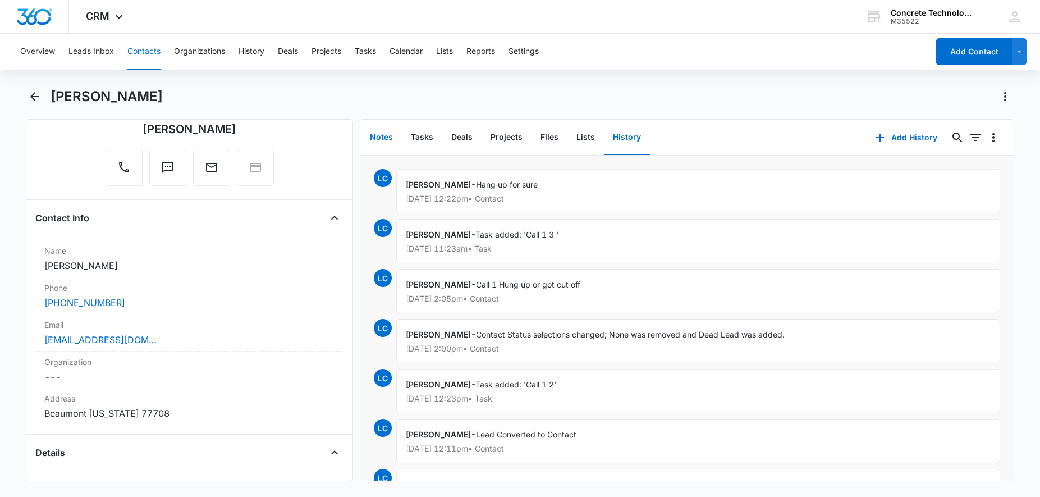
click at [374, 138] on button "Notes" at bounding box center [381, 137] width 41 height 35
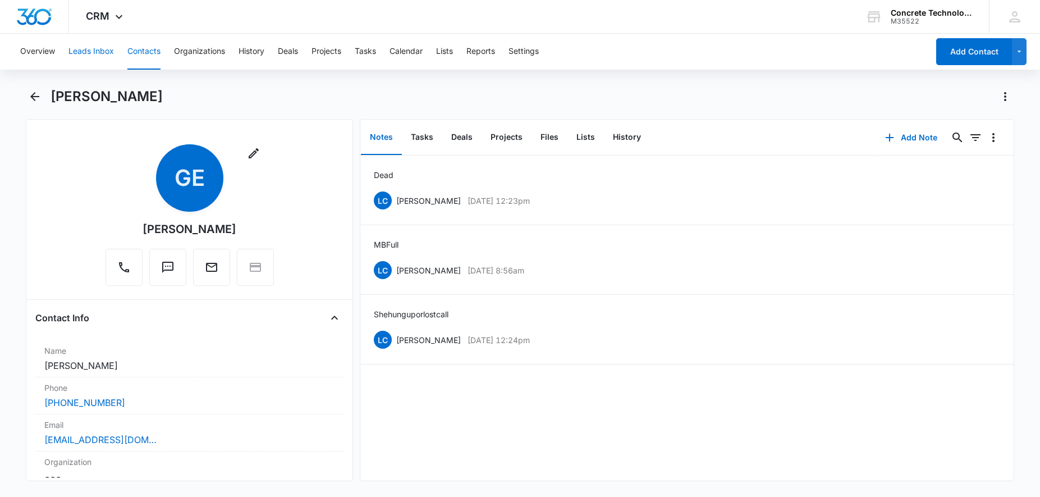
click at [90, 57] on button "Leads Inbox" at bounding box center [90, 52] width 45 height 36
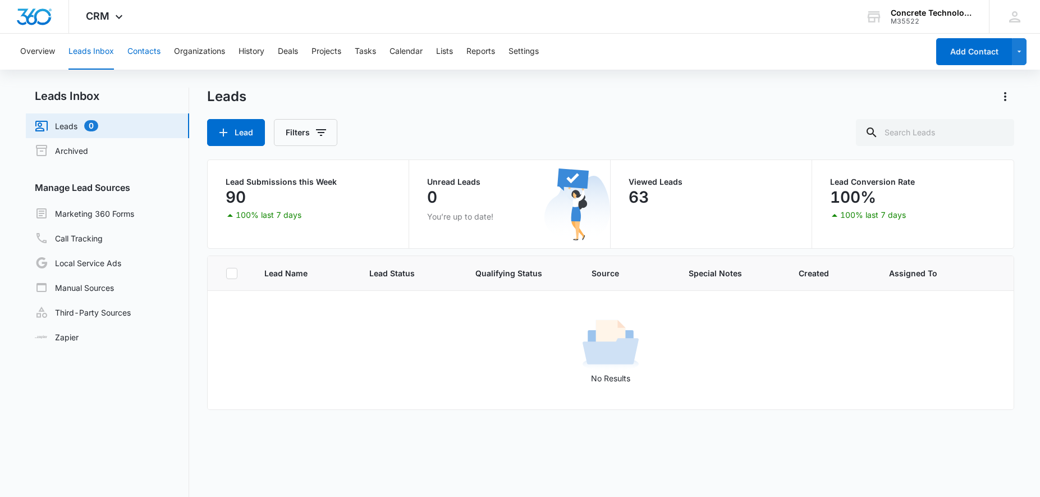
click at [148, 50] on button "Contacts" at bounding box center [143, 52] width 33 height 36
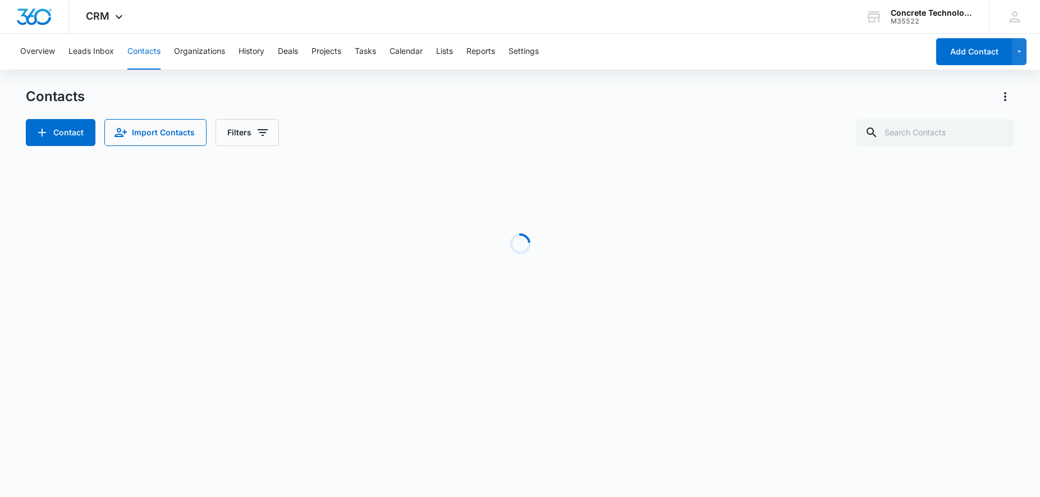
click at [143, 55] on button "Contacts" at bounding box center [143, 52] width 33 height 36
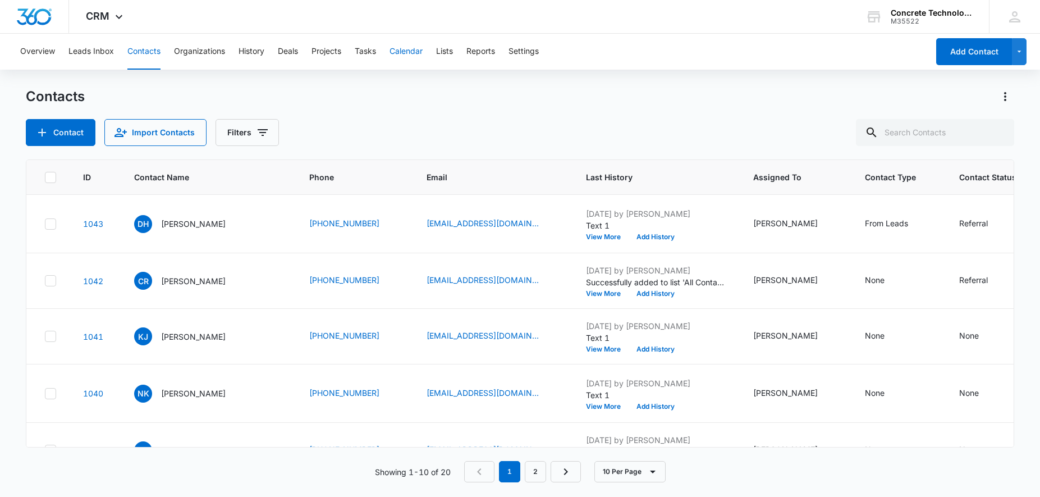
click at [402, 52] on button "Calendar" at bounding box center [405, 52] width 33 height 36
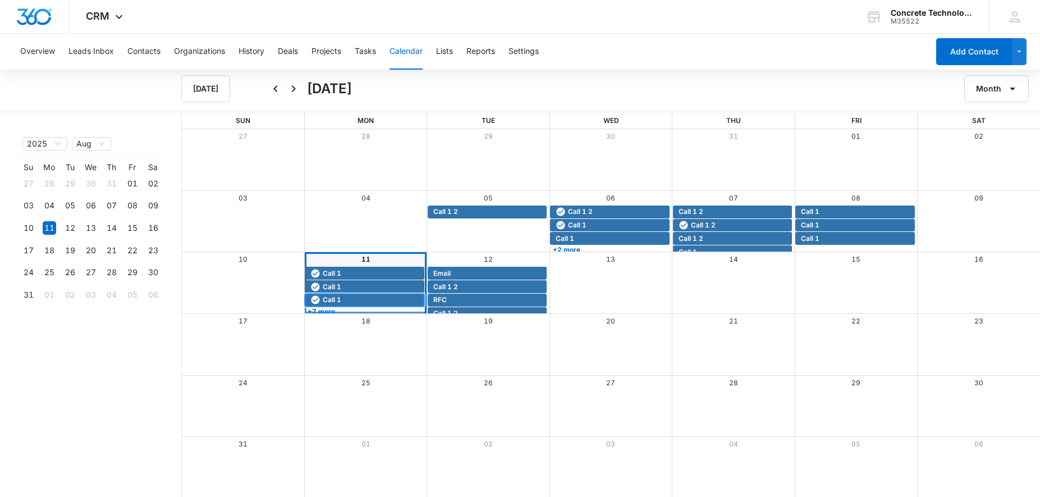
click at [363, 304] on span "Call 1" at bounding box center [365, 300] width 111 height 10
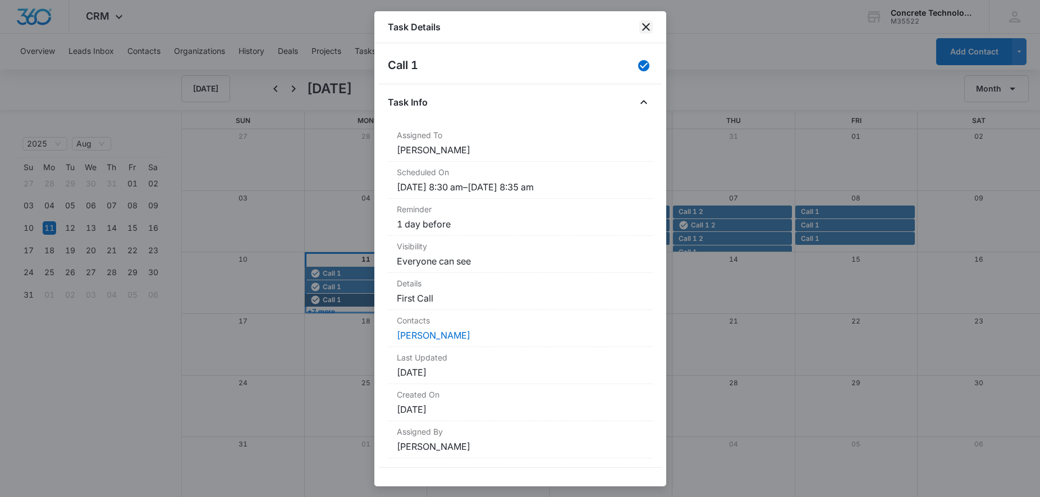
click at [641, 21] on icon "close" at bounding box center [645, 26] width 13 height 13
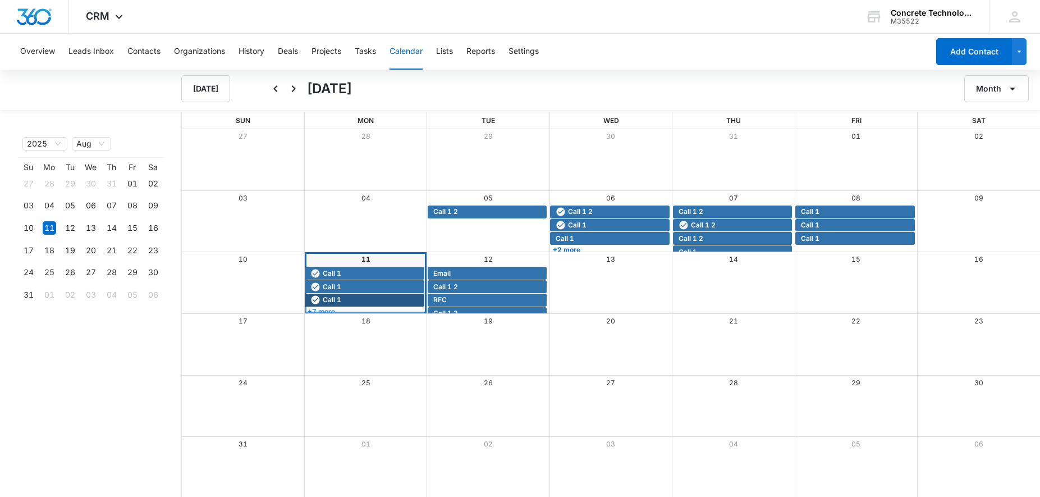
click at [397, 309] on link "+7 more" at bounding box center [364, 311] width 119 height 8
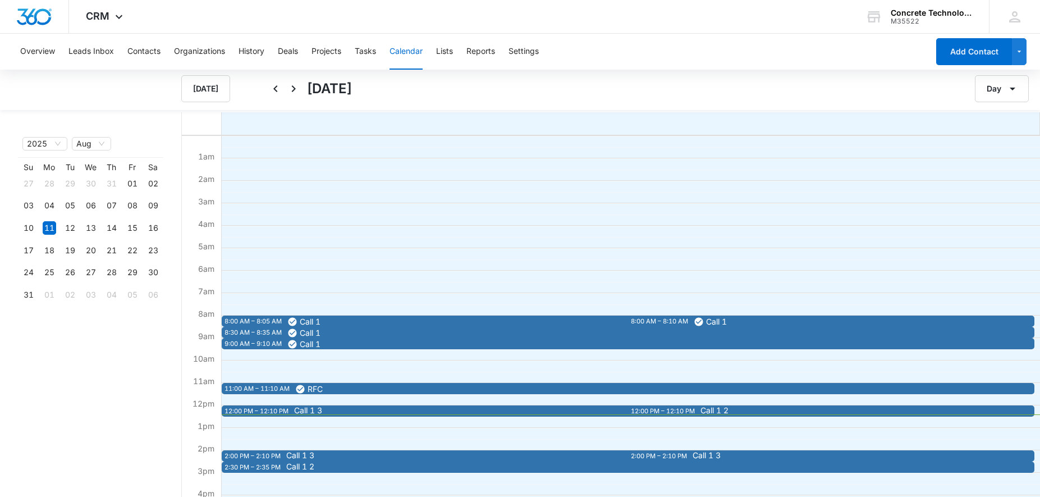
scroll to position [172, 0]
